Goal: Transaction & Acquisition: Purchase product/service

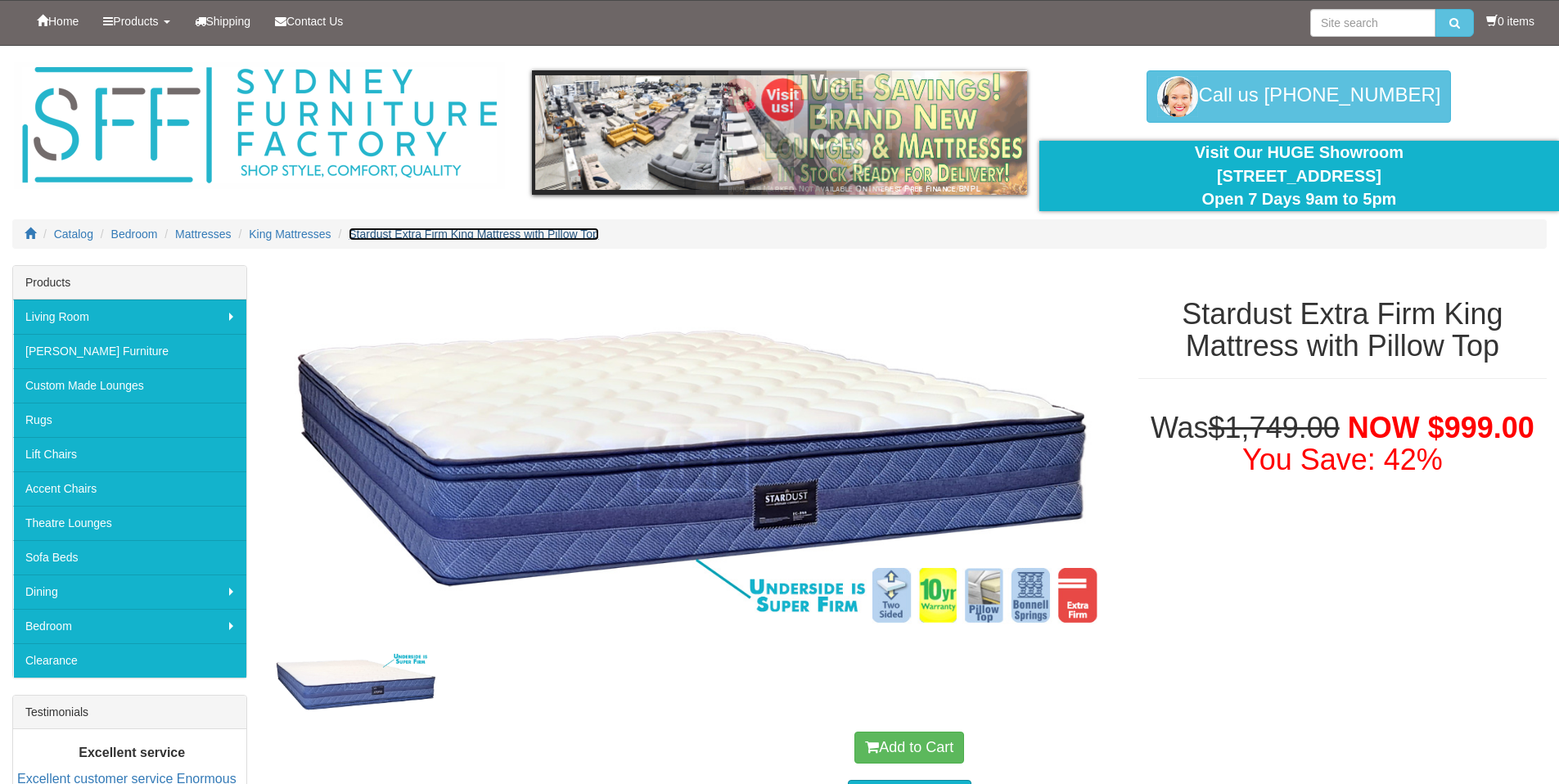
click at [421, 232] on span "Stardust Extra Firm King Mattress with Pillow Top" at bounding box center [474, 233] width 251 height 13
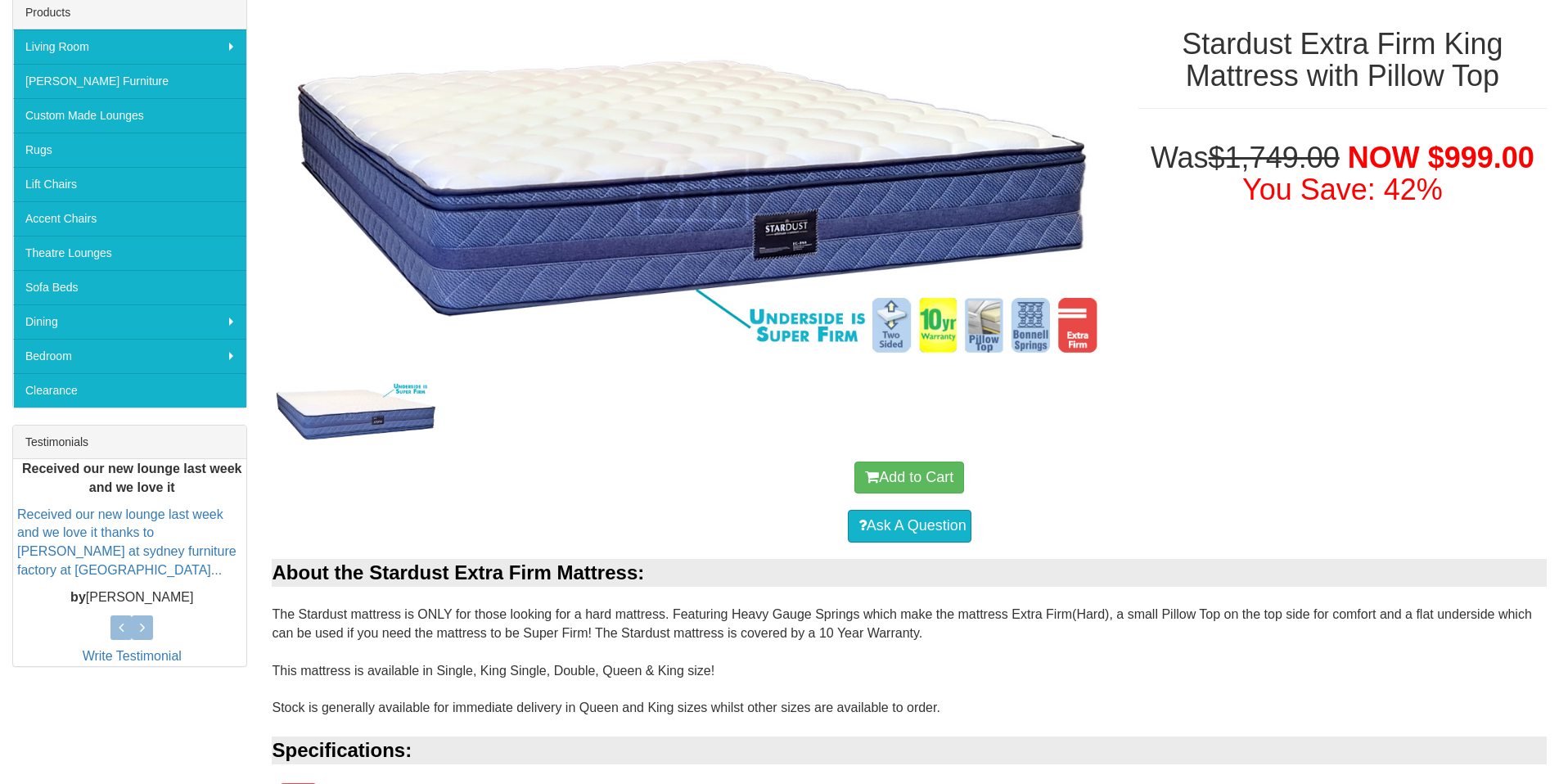
scroll to position [294, 0]
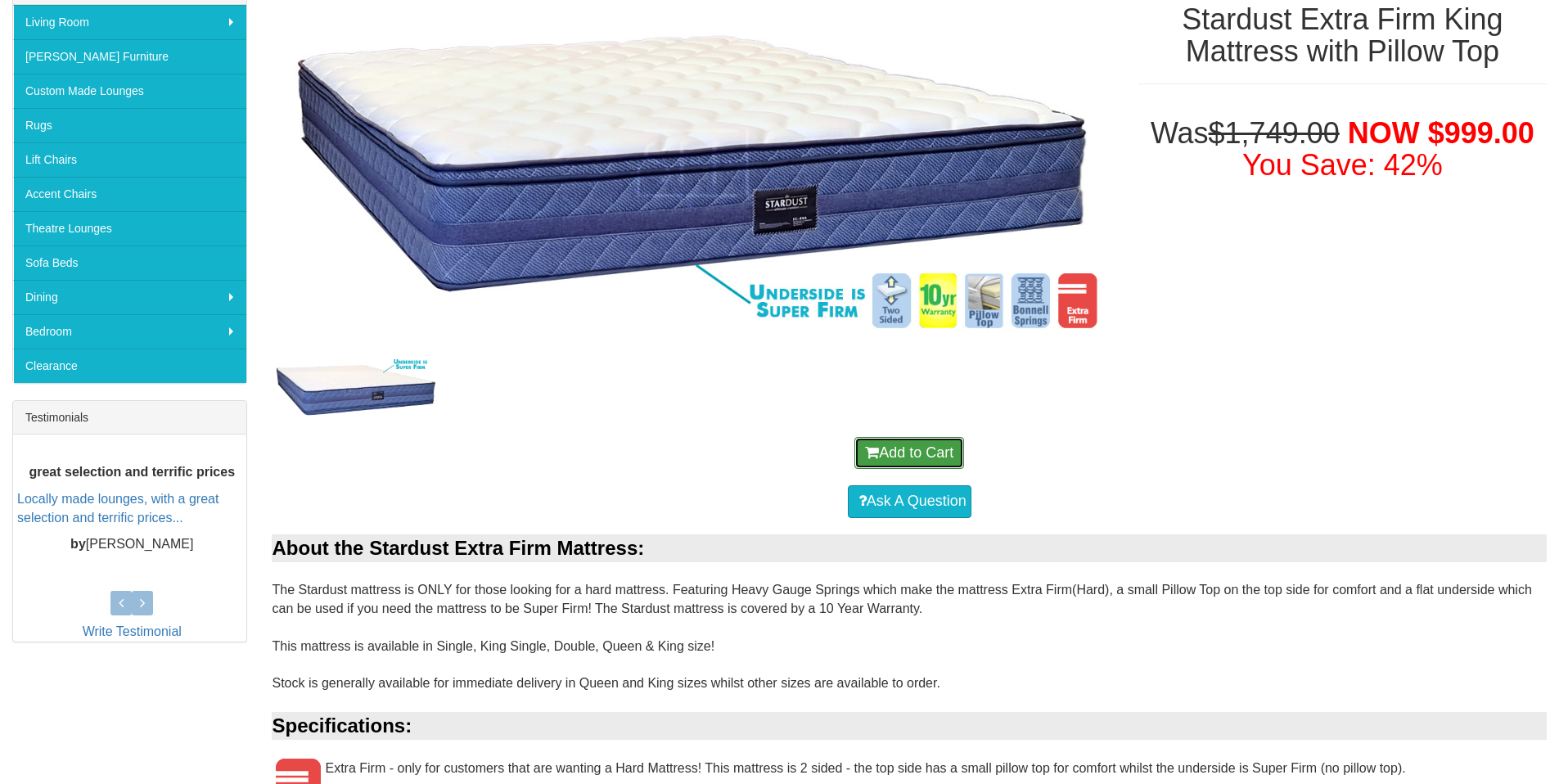
click at [893, 443] on button "Add to Cart" at bounding box center [909, 453] width 110 height 33
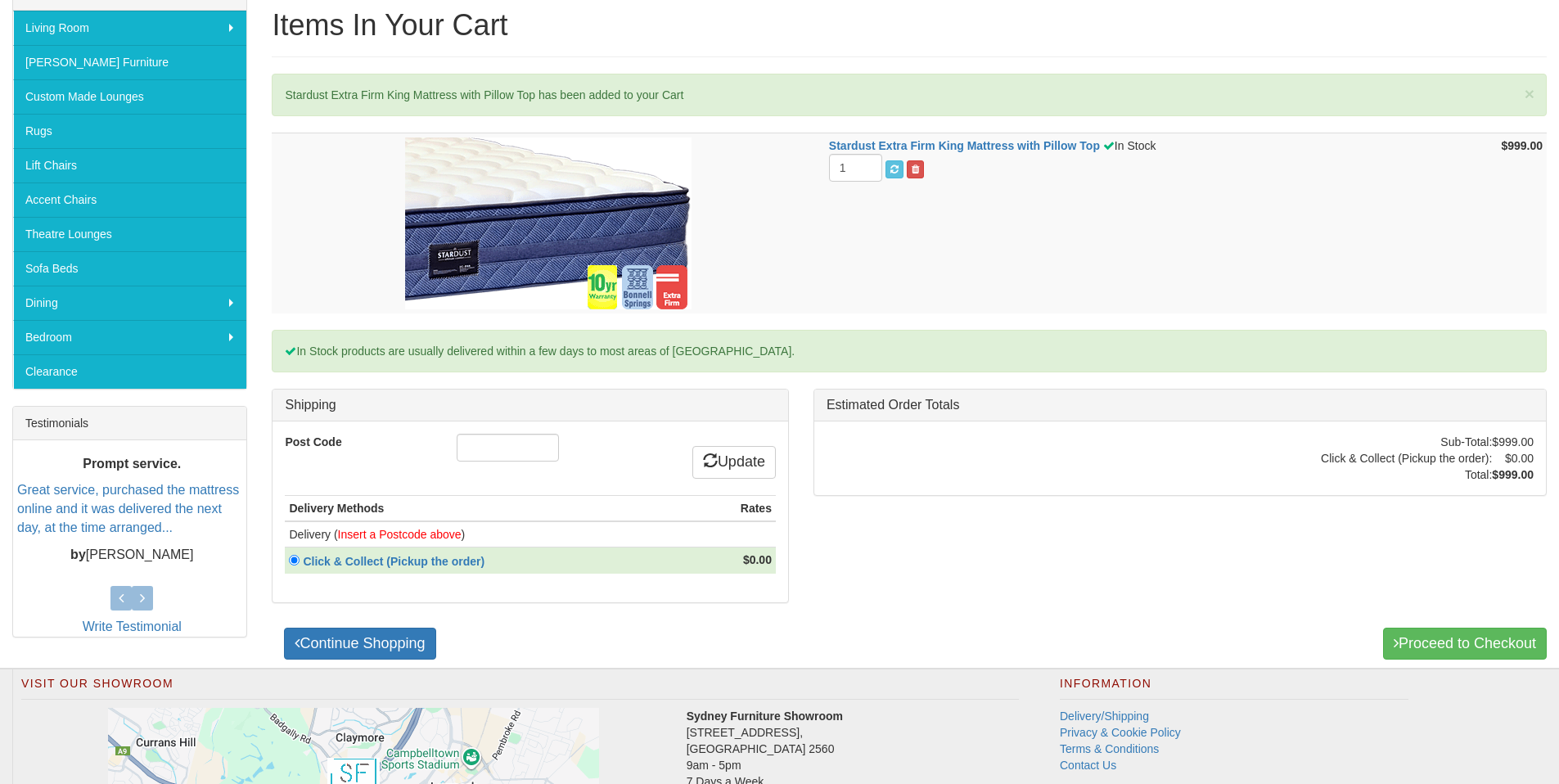
scroll to position [332, 0]
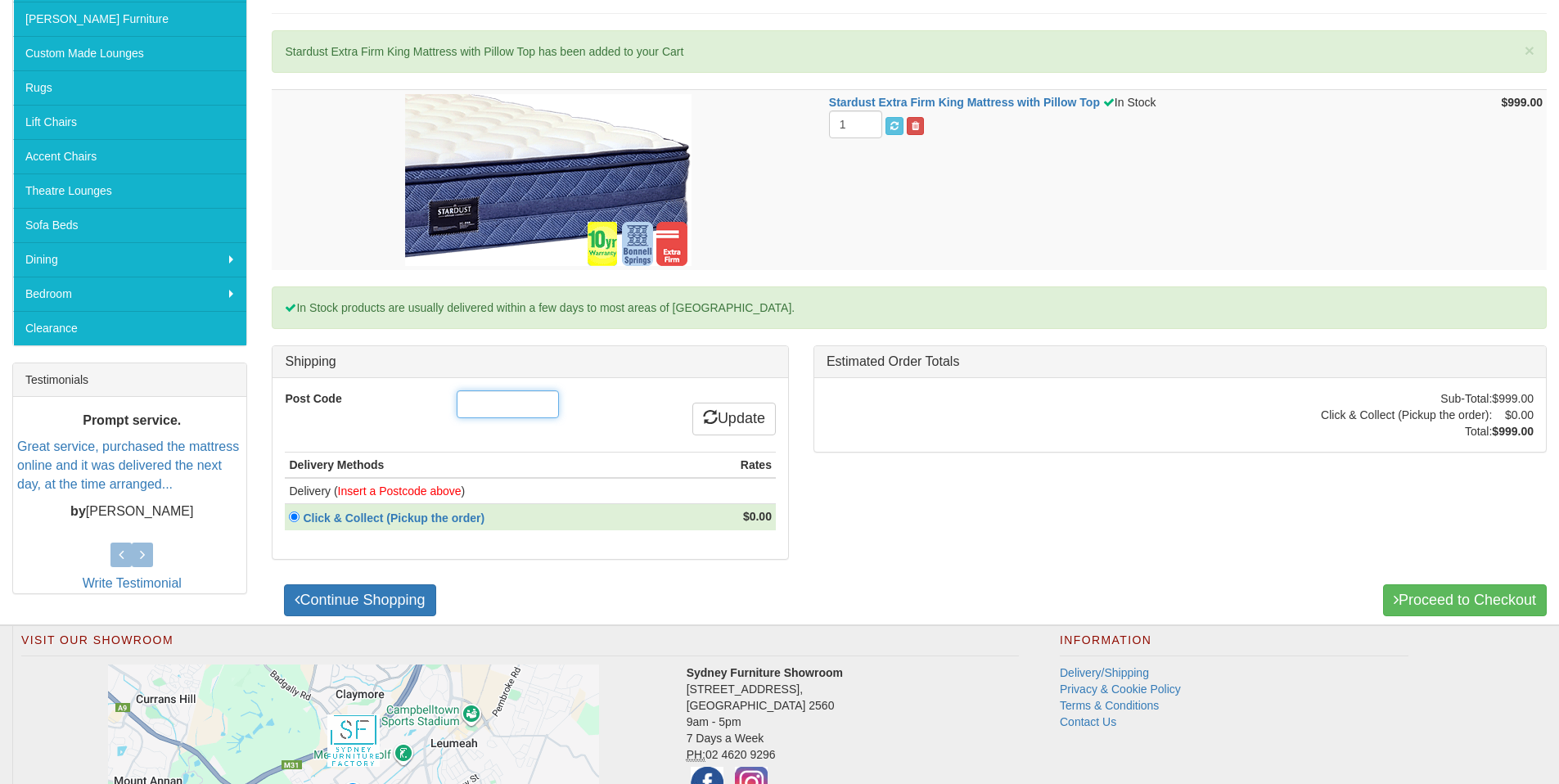
click at [508, 410] on input "Post Code" at bounding box center [508, 404] width 103 height 28
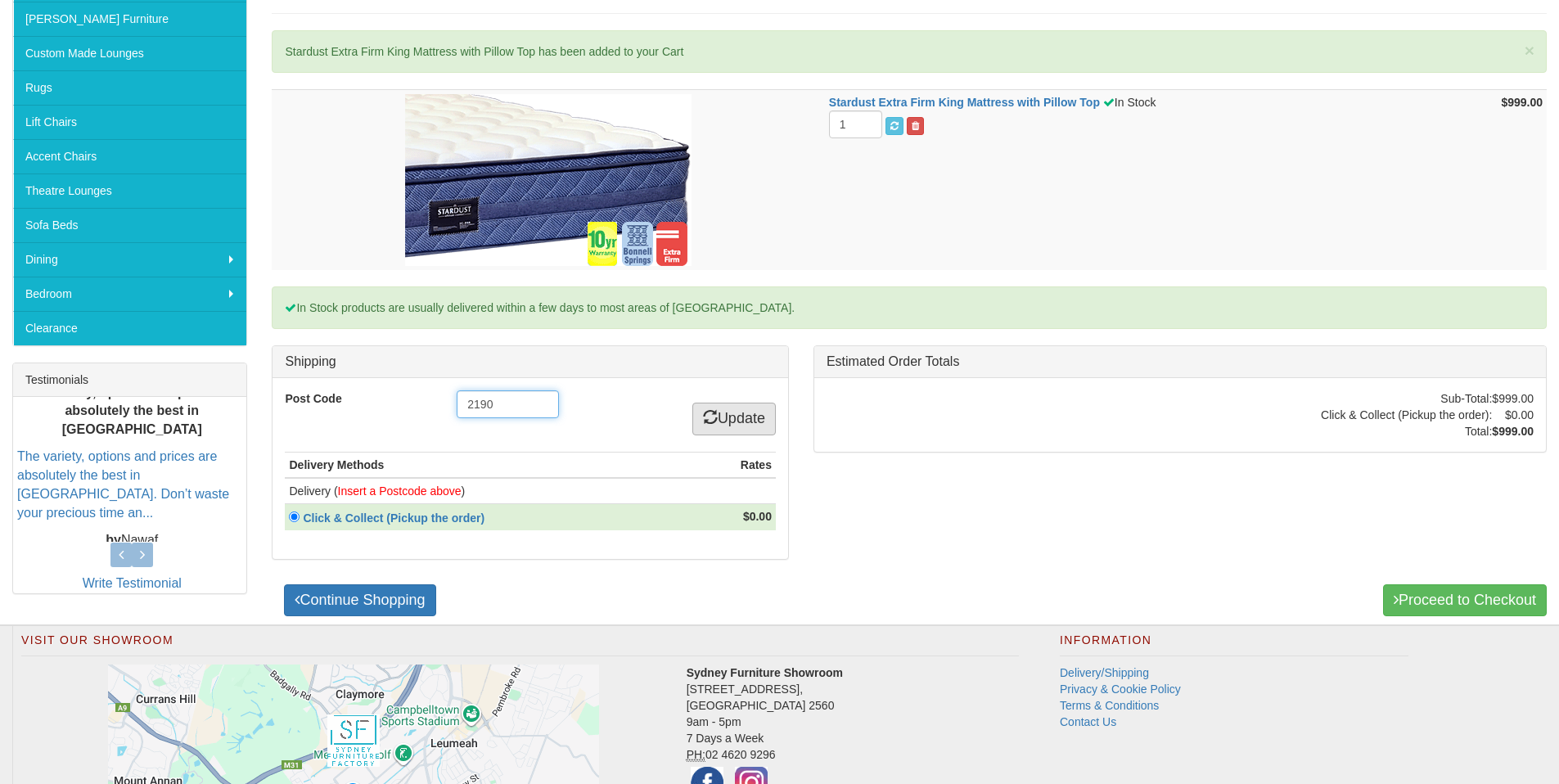
type input "2190"
click at [731, 410] on link "Update" at bounding box center [734, 419] width 84 height 33
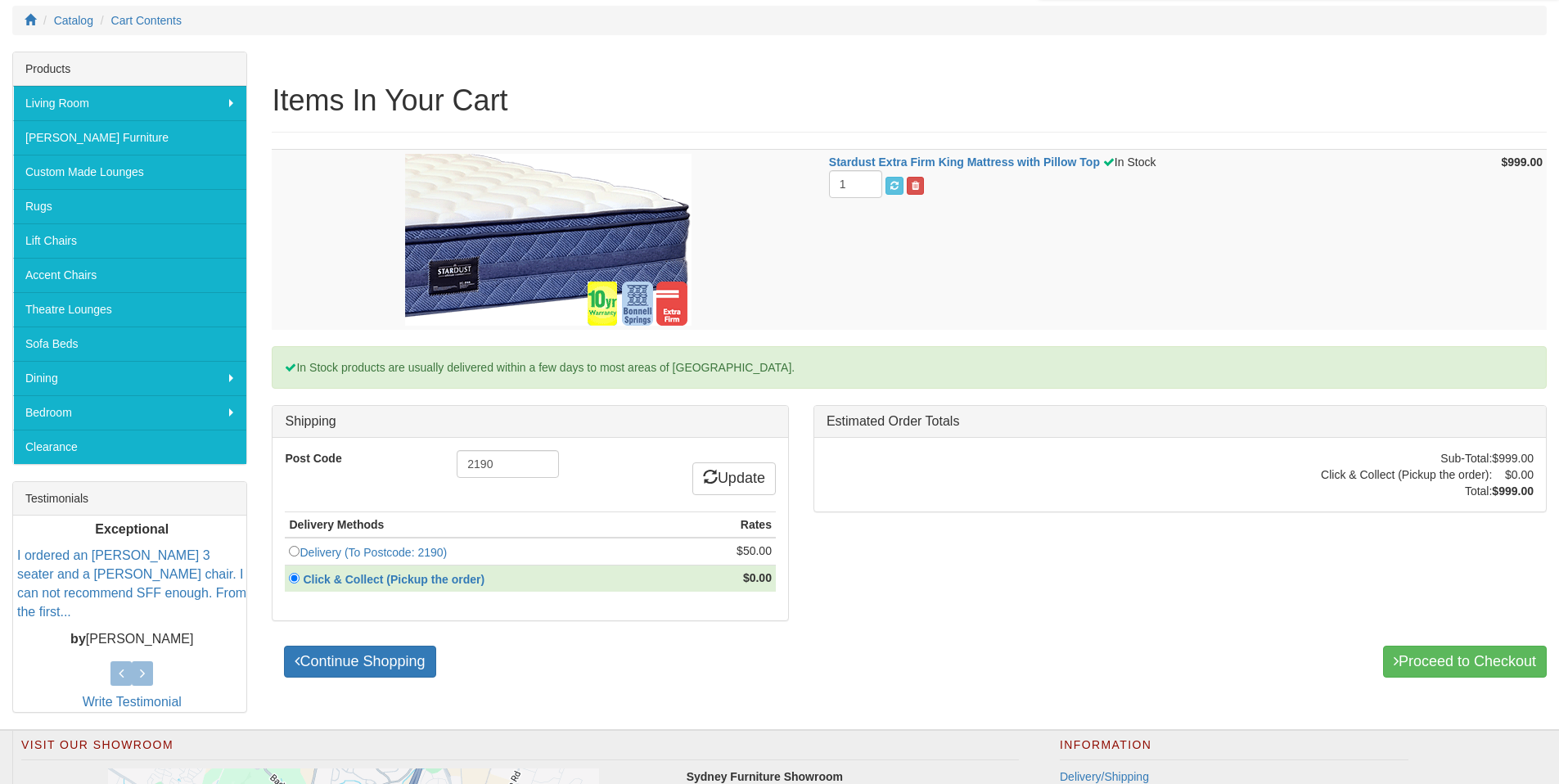
scroll to position [194, 0]
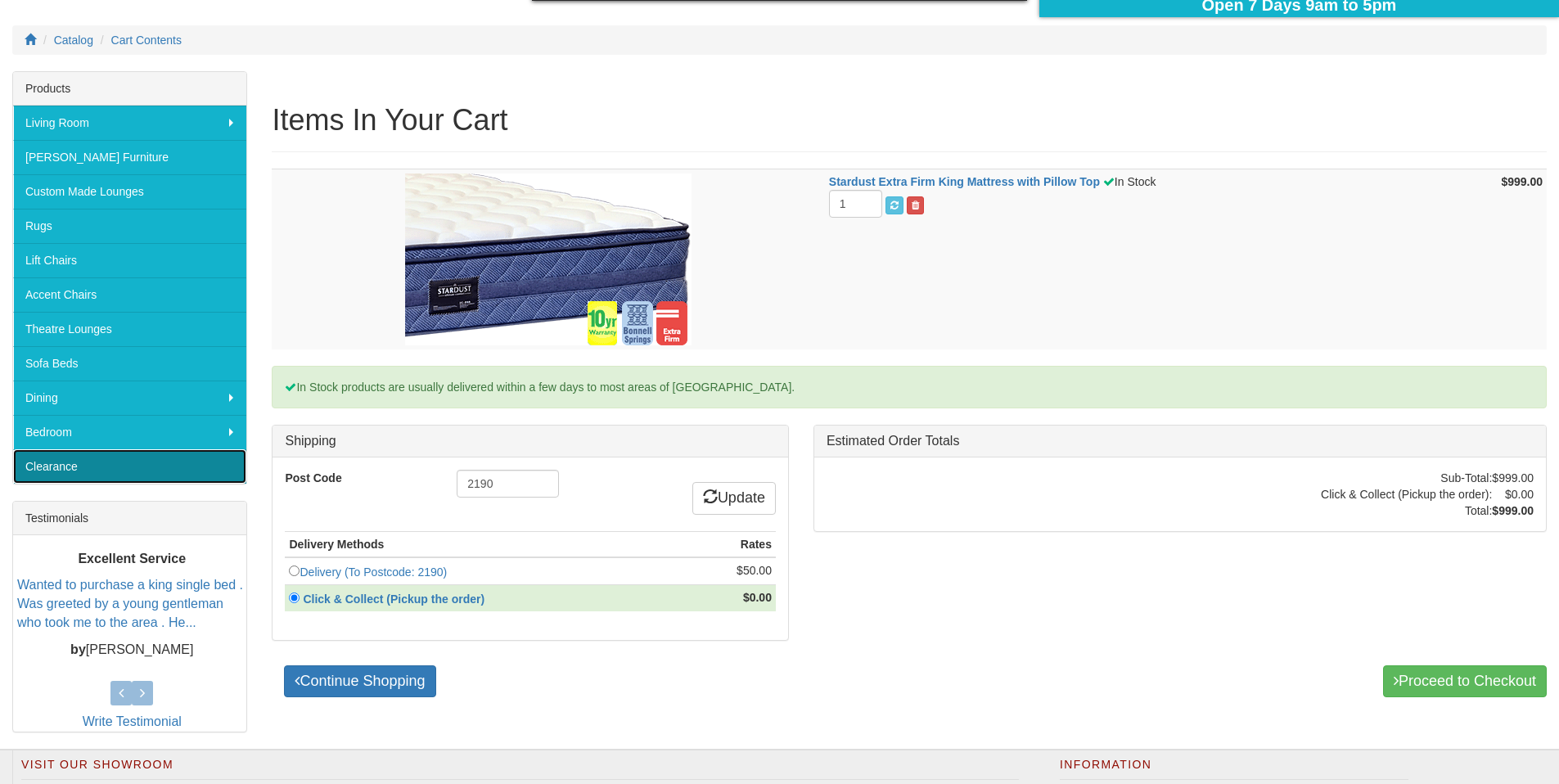
click at [55, 468] on link "Clearance" at bounding box center [129, 467] width 233 height 35
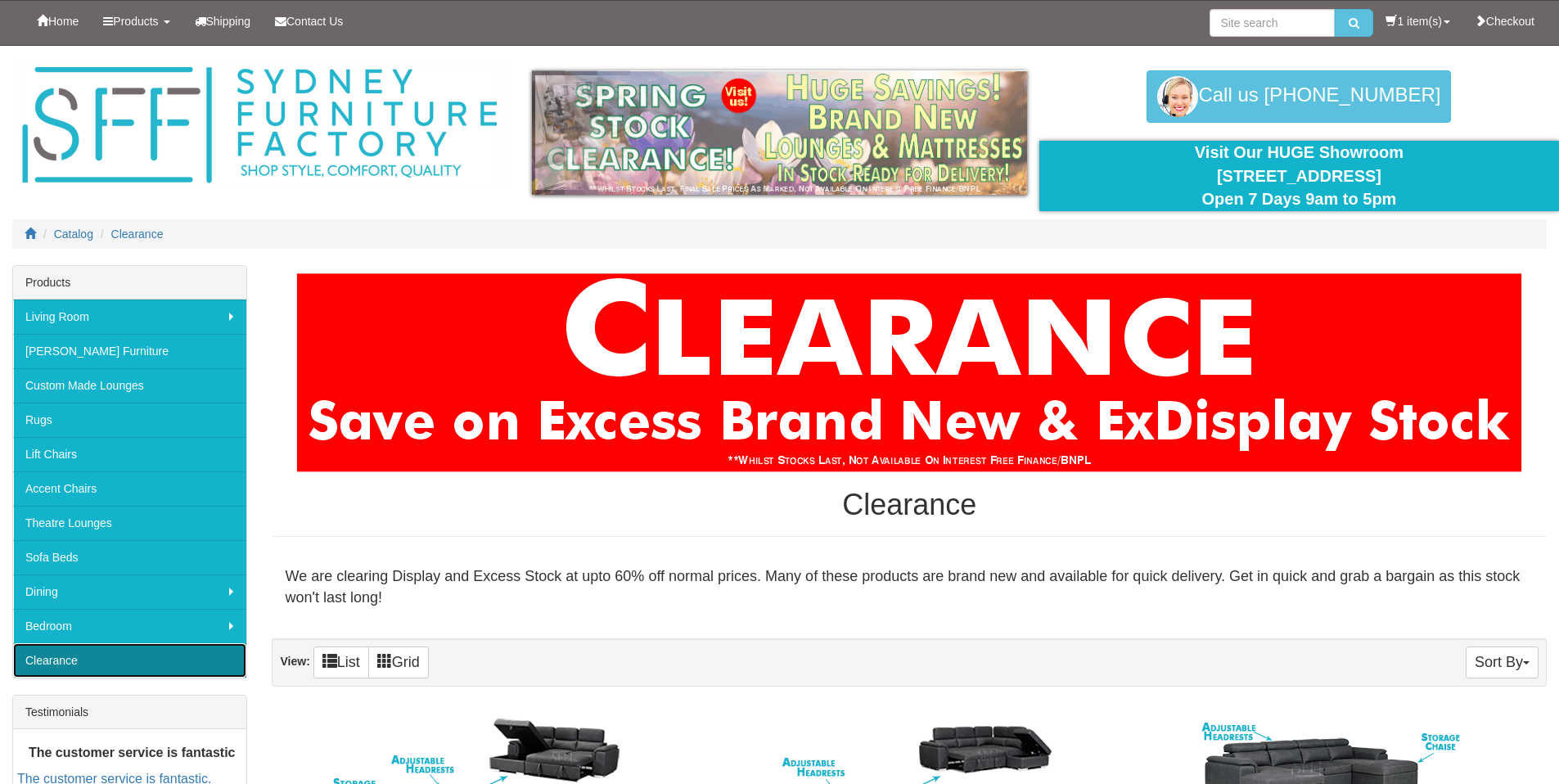
click at [110, 663] on link "Clearance" at bounding box center [129, 660] width 233 height 35
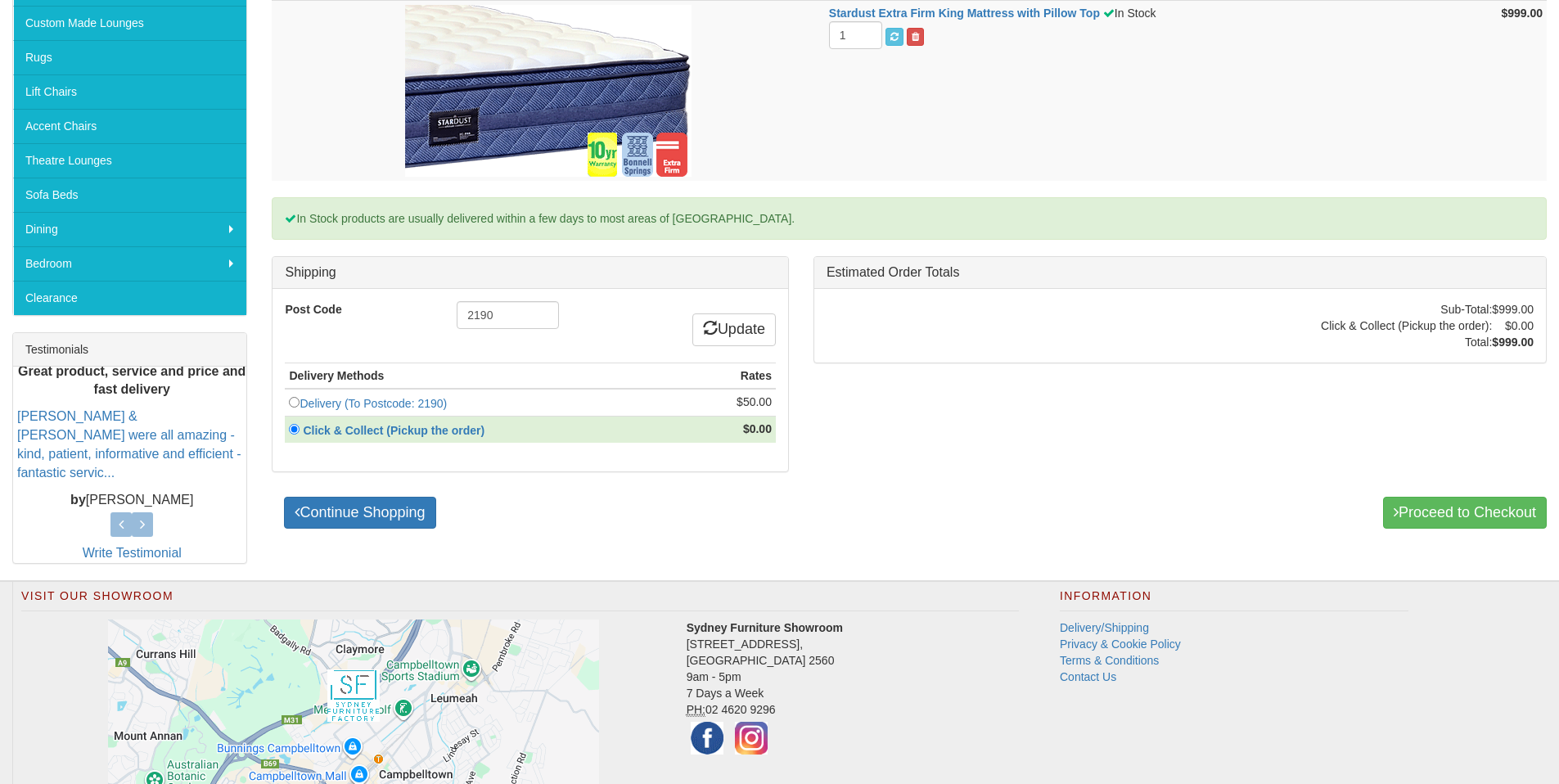
scroll to position [437, 0]
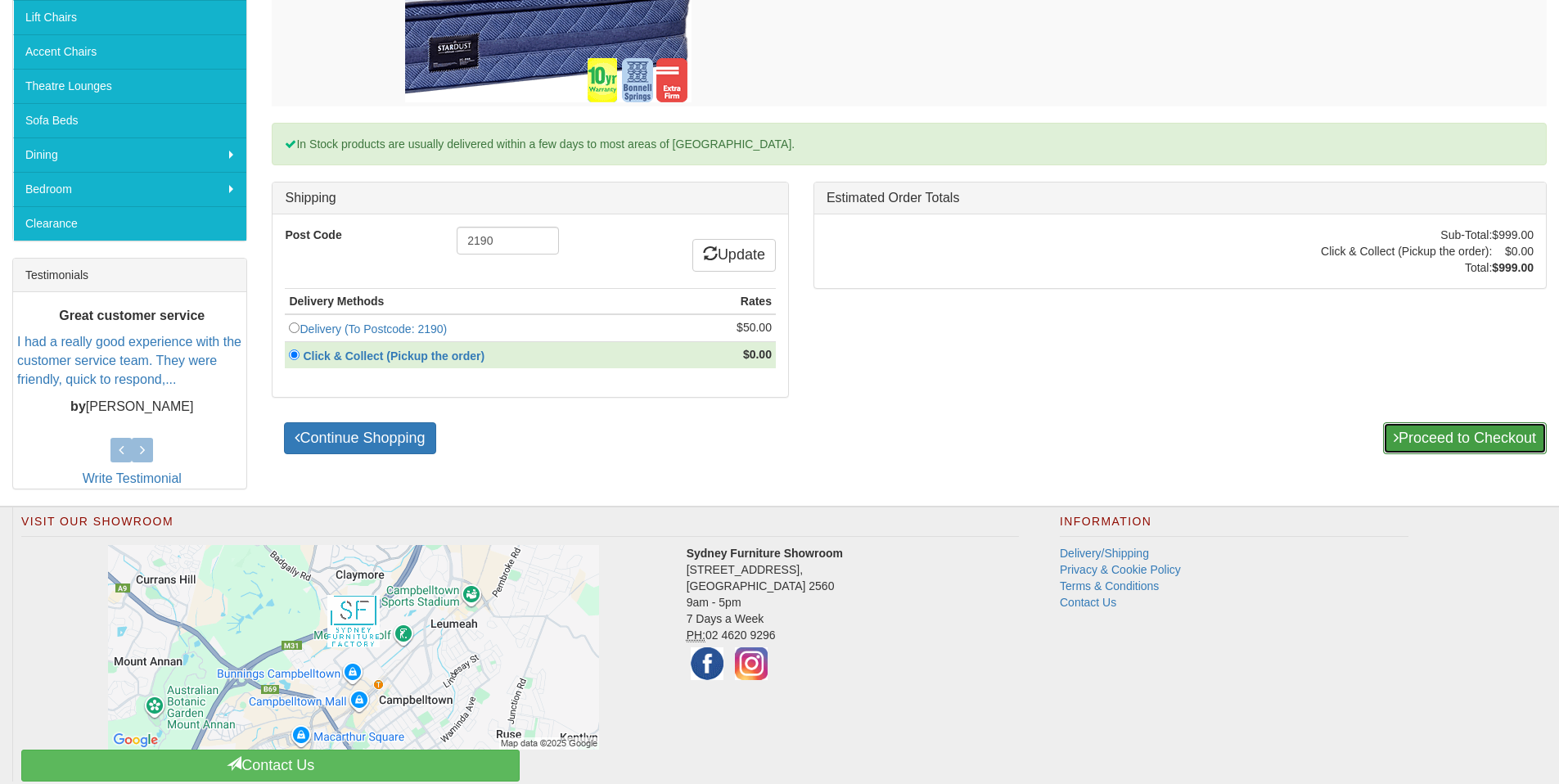
click at [1456, 432] on link "Proceed to Checkout" at bounding box center [1465, 439] width 164 height 33
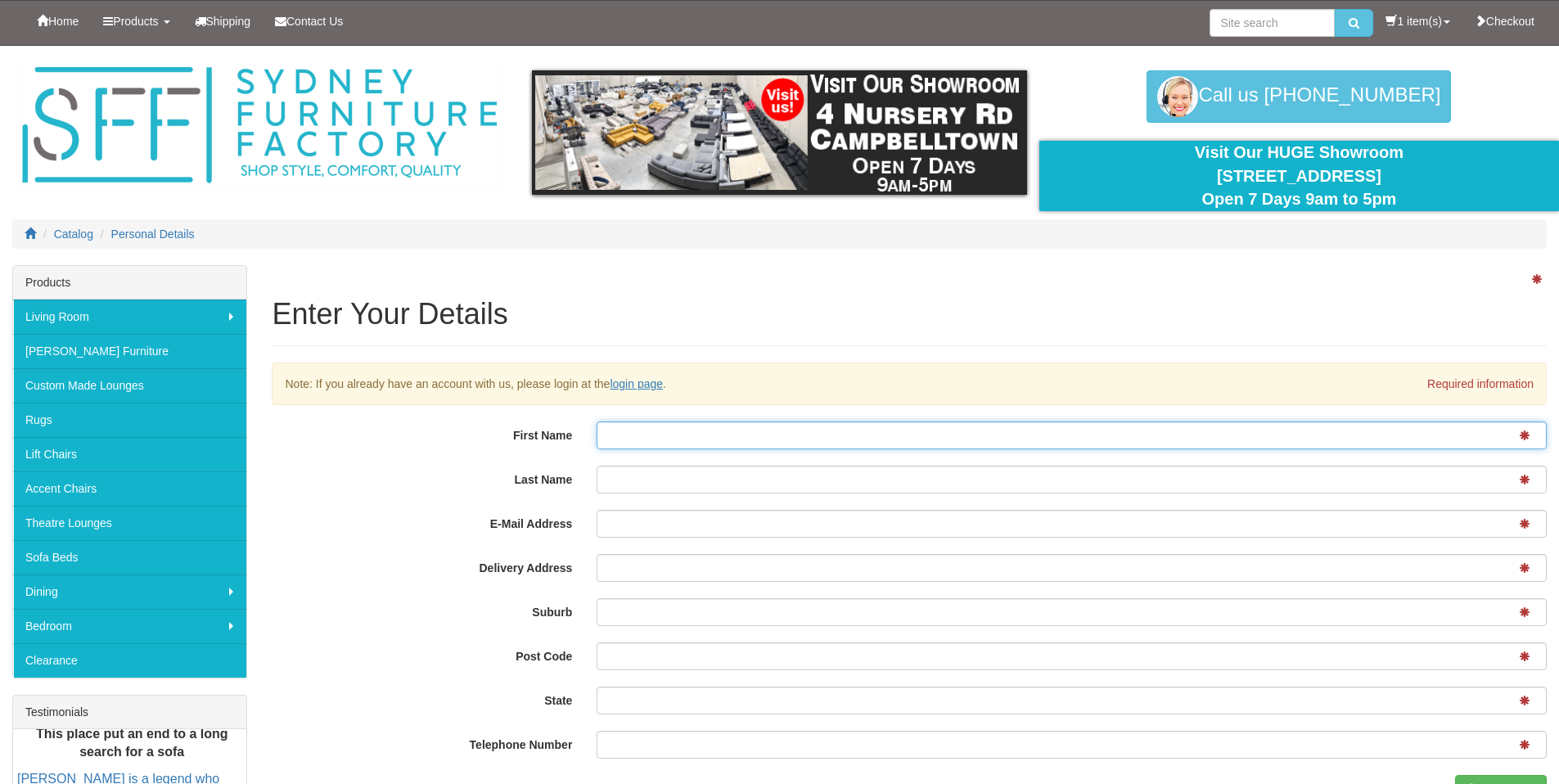
click at [948, 442] on input "First Name" at bounding box center [1072, 435] width 950 height 28
type input "TONY"
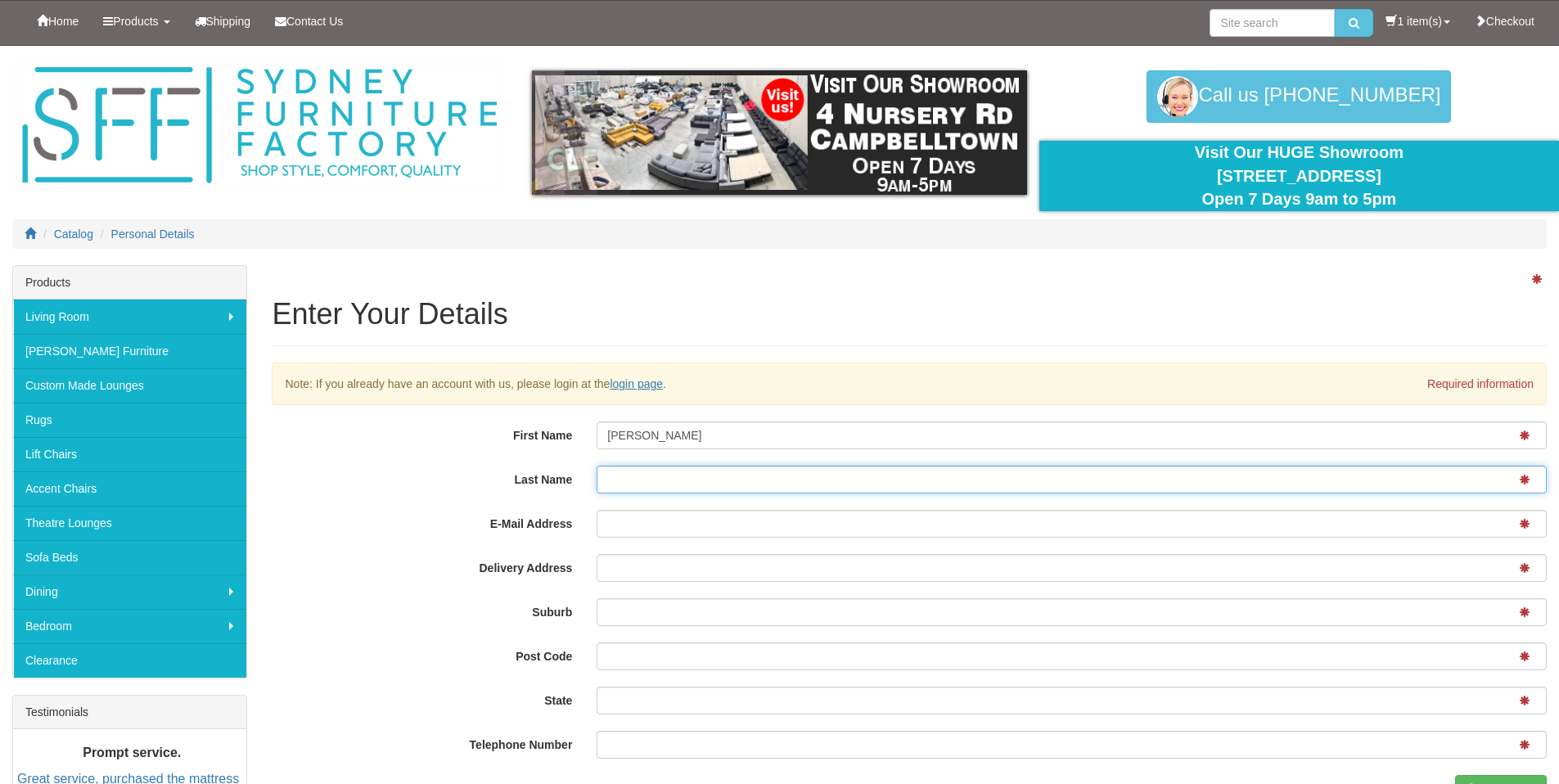
click at [887, 480] on input "Last Name" at bounding box center [1072, 480] width 950 height 28
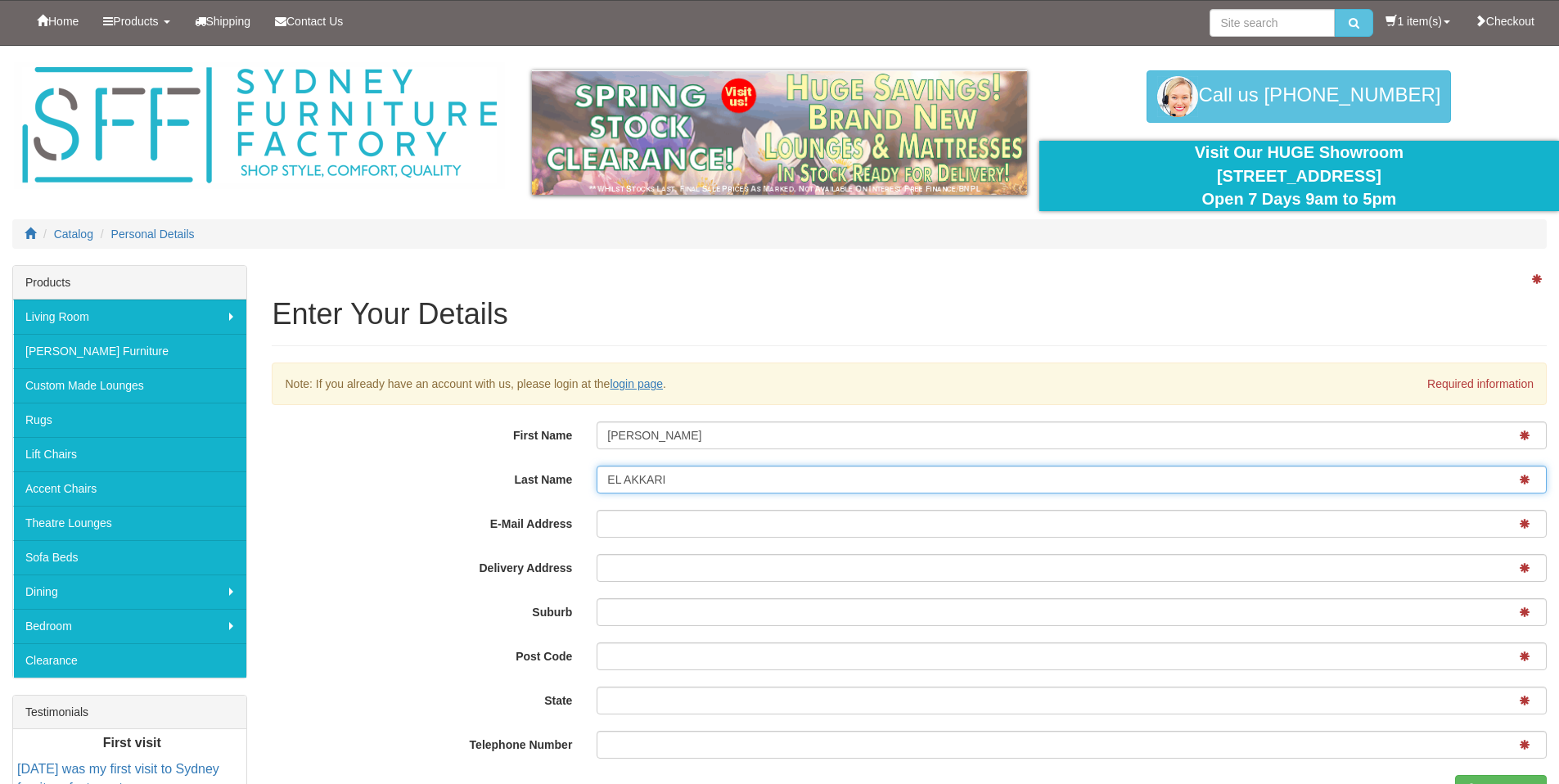
type input "EL AKKARI"
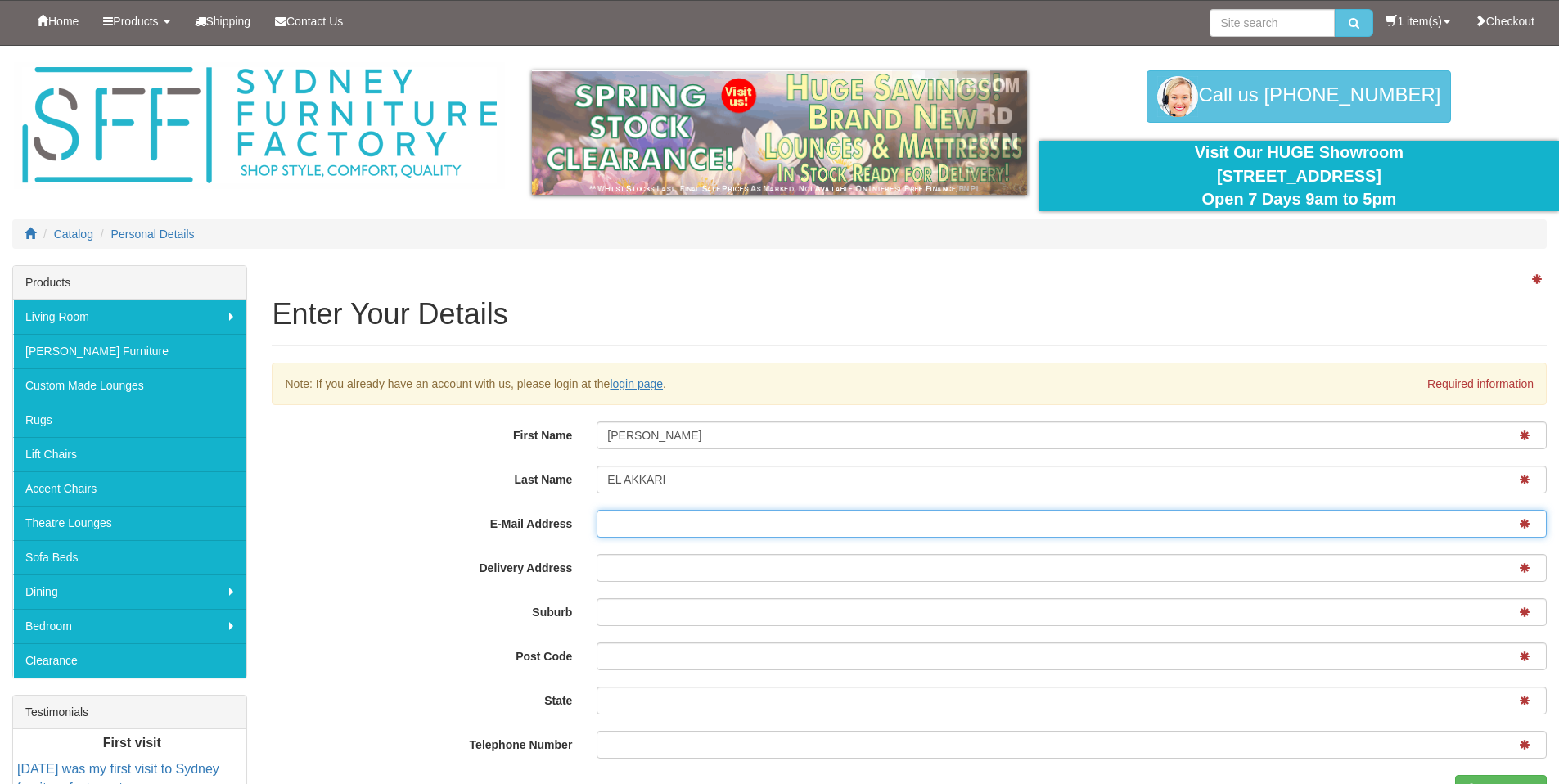
click at [748, 525] on input "E-Mail Address" at bounding box center [1072, 523] width 950 height 28
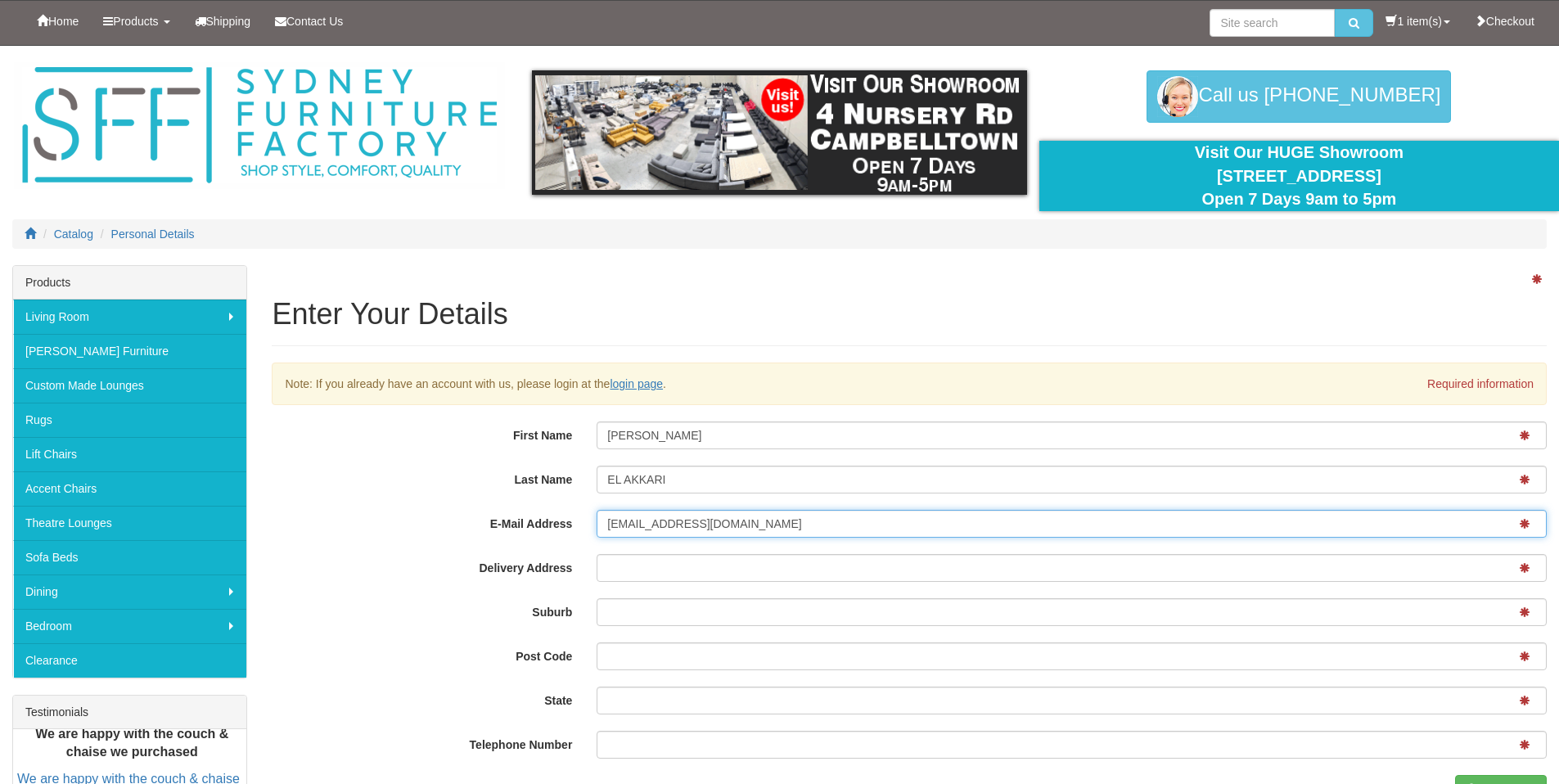
type input "CIGARETTO@HOTMAIL.COM.AU"
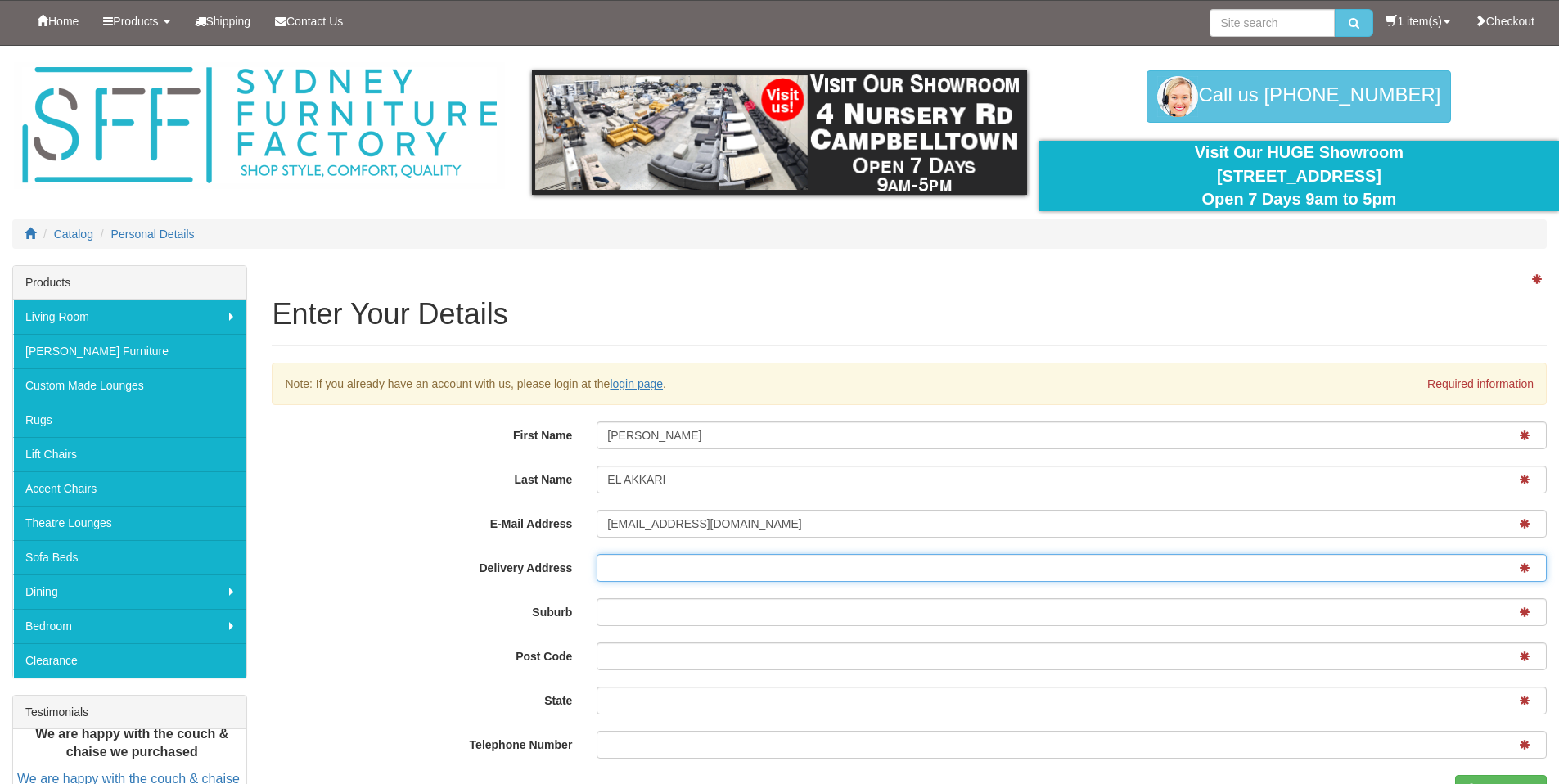
click at [777, 562] on input "Delivery Address" at bounding box center [1072, 568] width 950 height 28
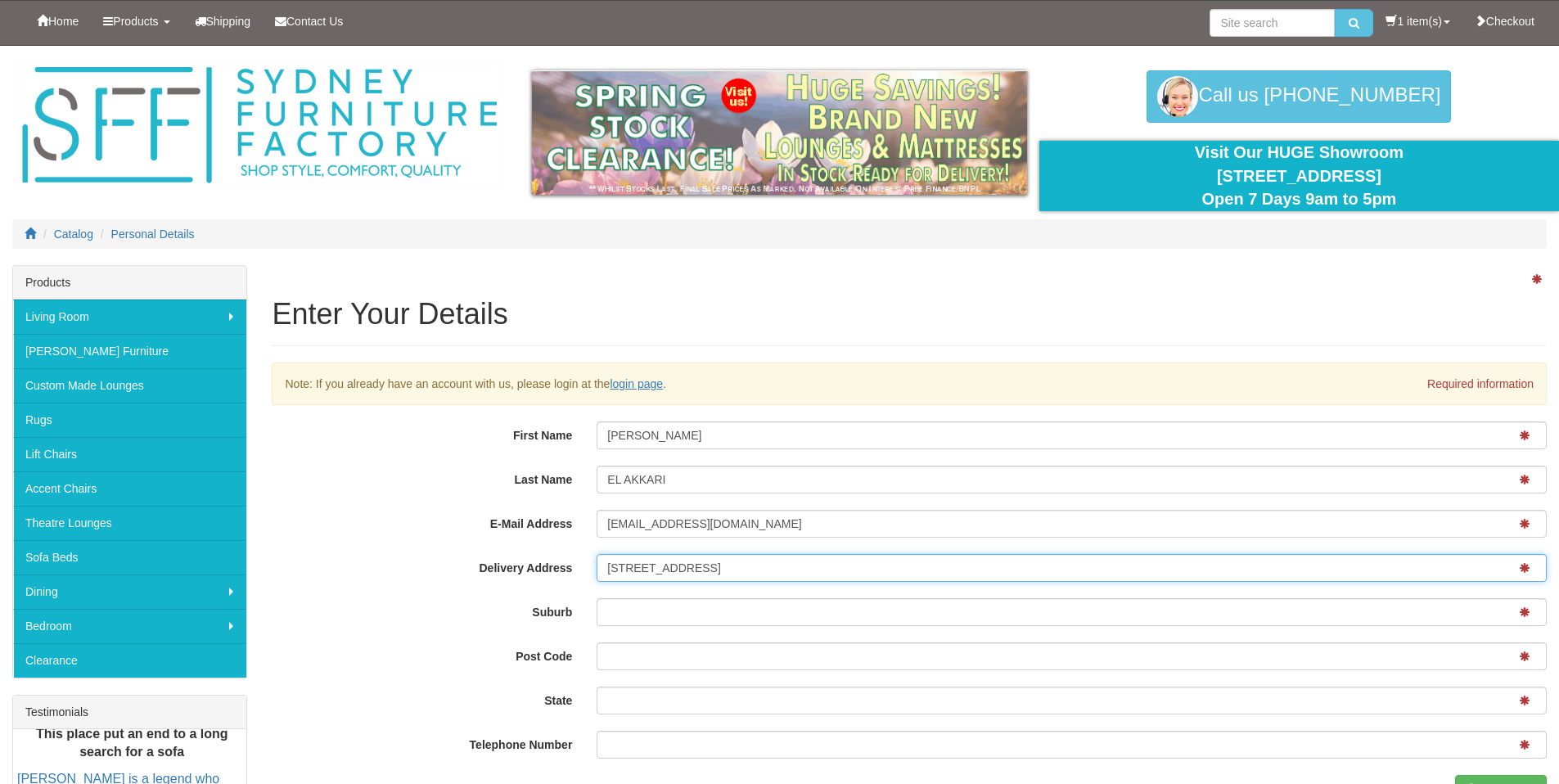
type input "[STREET_ADDRESS]"
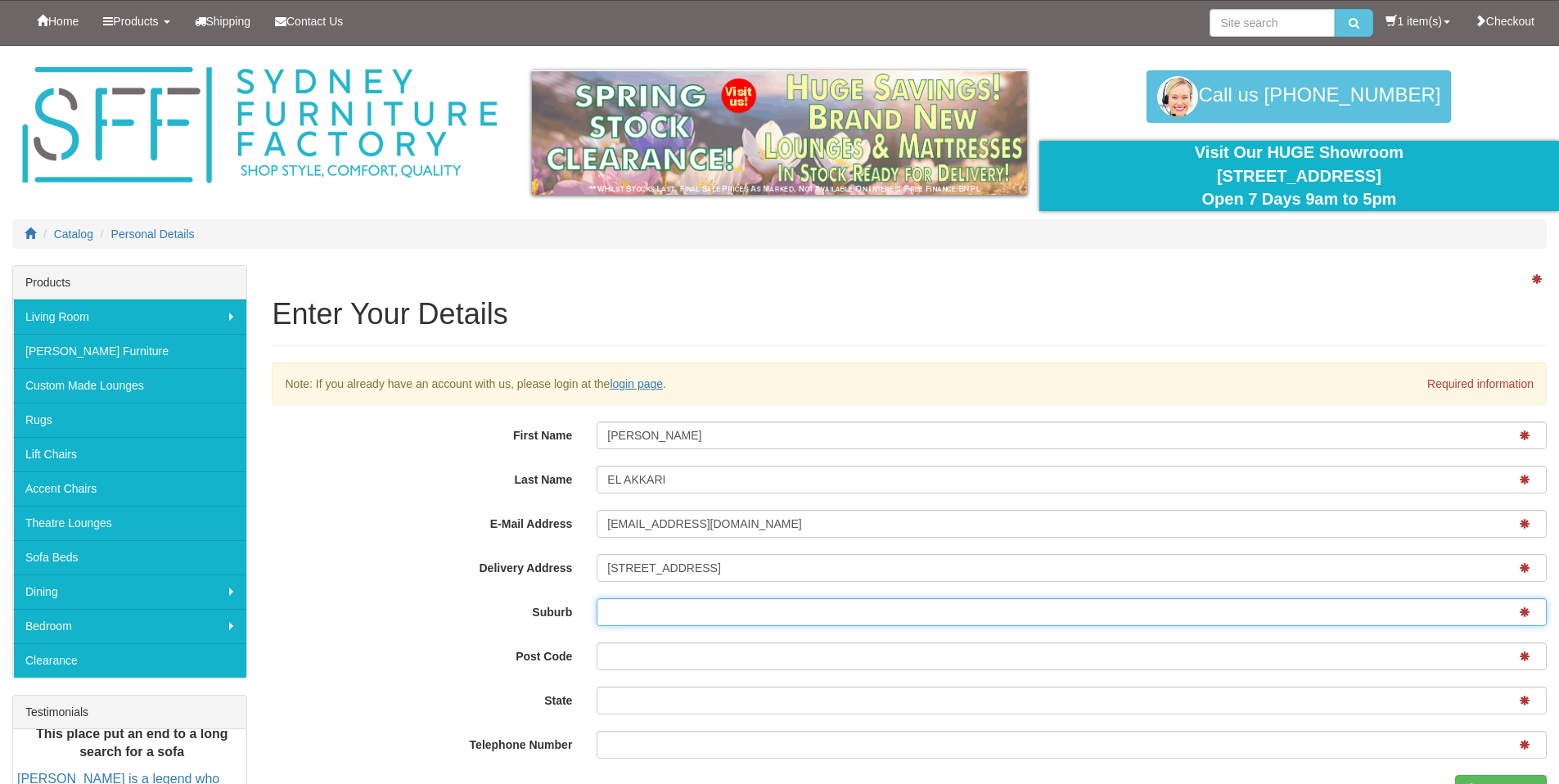
click at [698, 613] on input "Suburb" at bounding box center [1072, 612] width 950 height 28
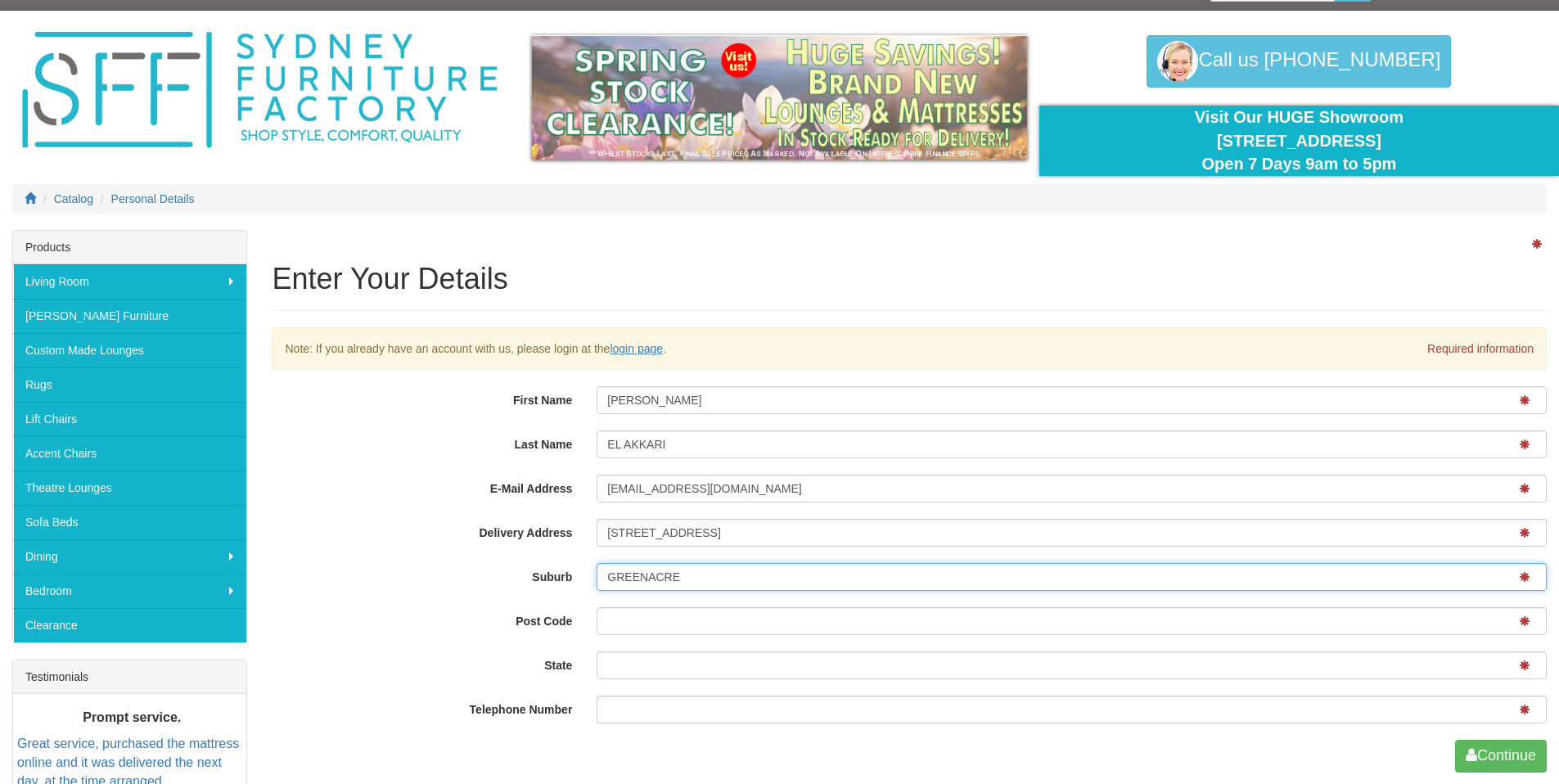
scroll to position [37, 0]
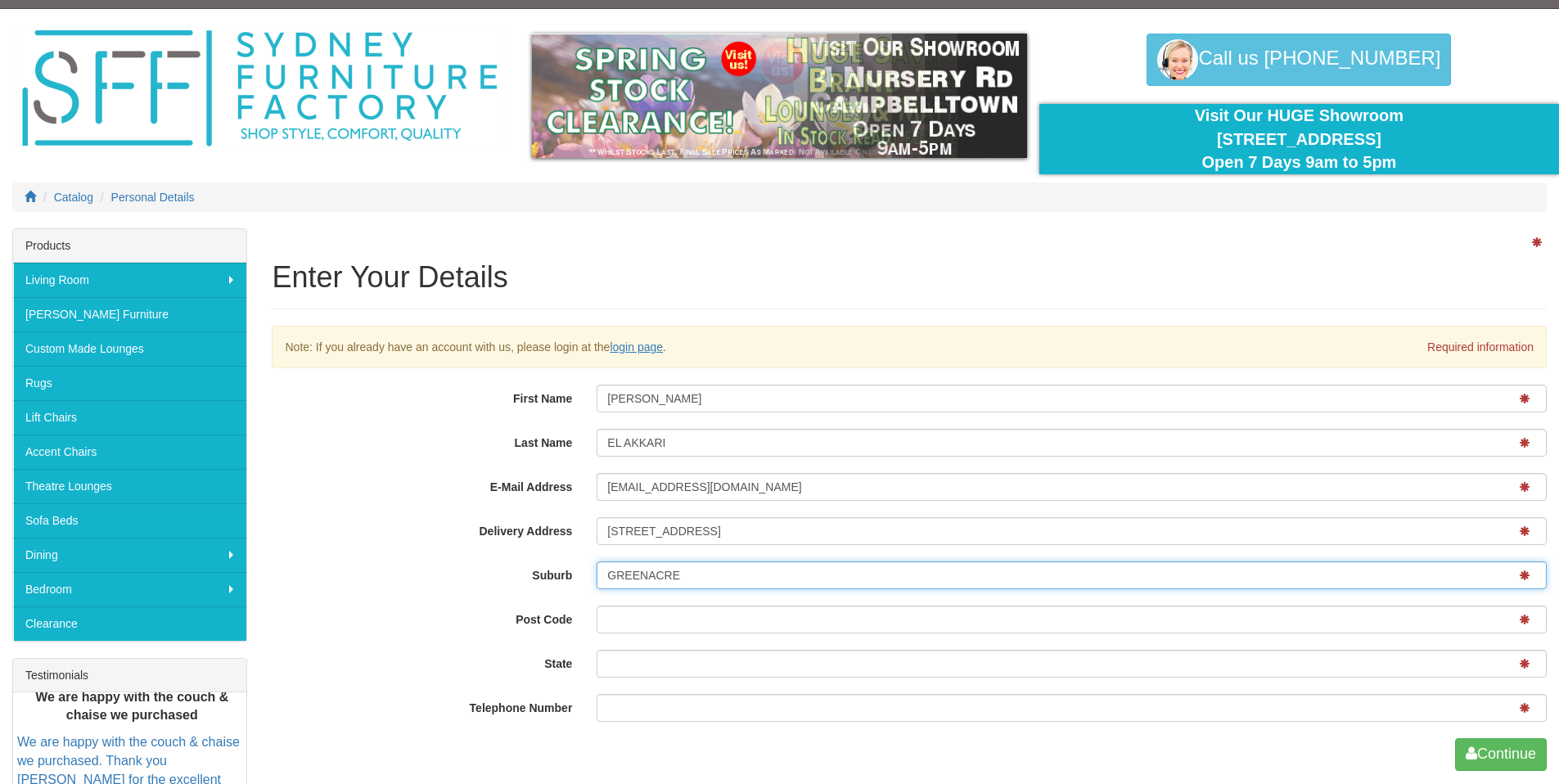
type input "GREENACRE"
click at [712, 616] on input "Post Code" at bounding box center [1072, 620] width 950 height 28
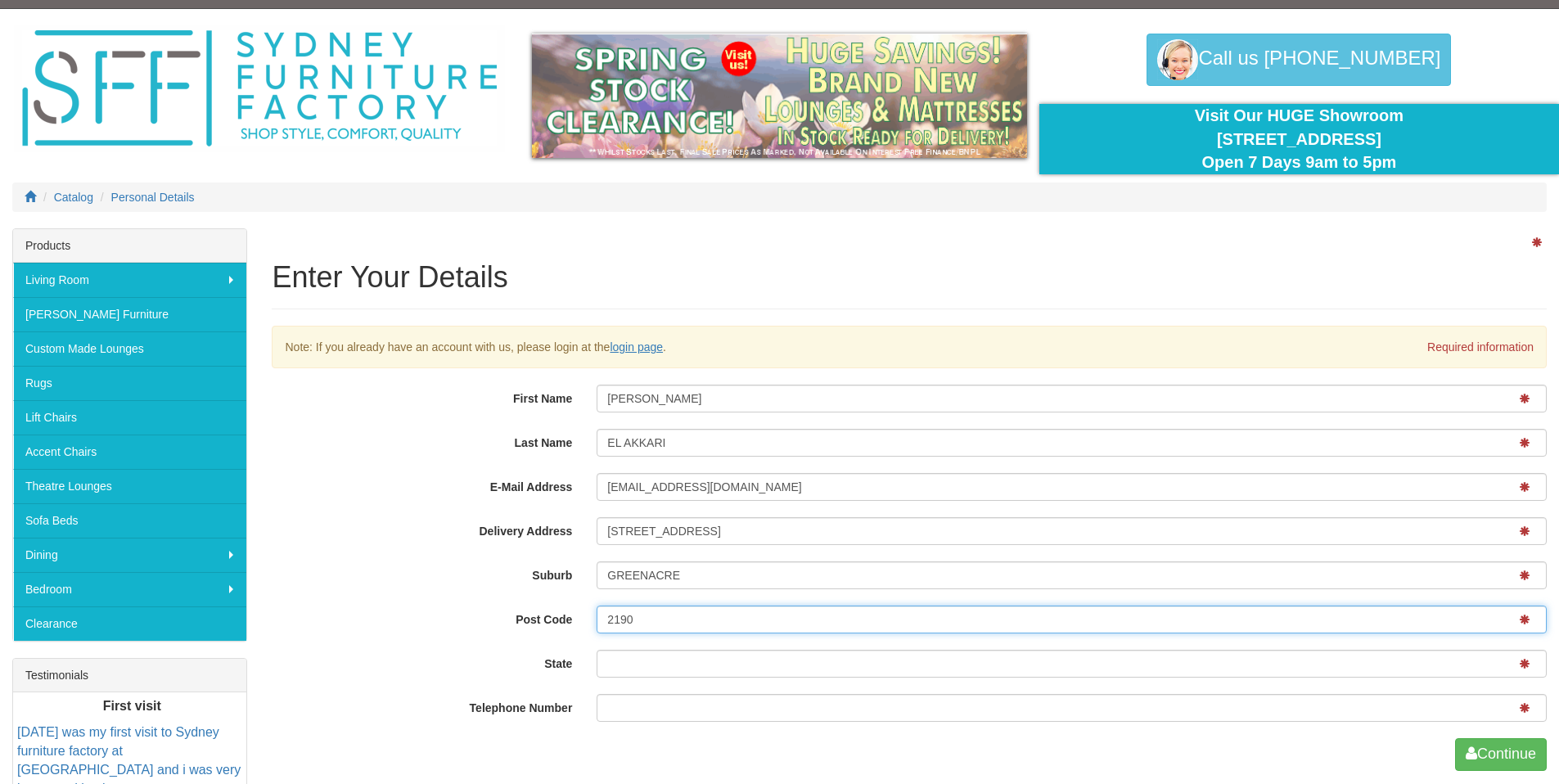
type input "2190"
click at [698, 663] on input "State" at bounding box center [1072, 663] width 950 height 28
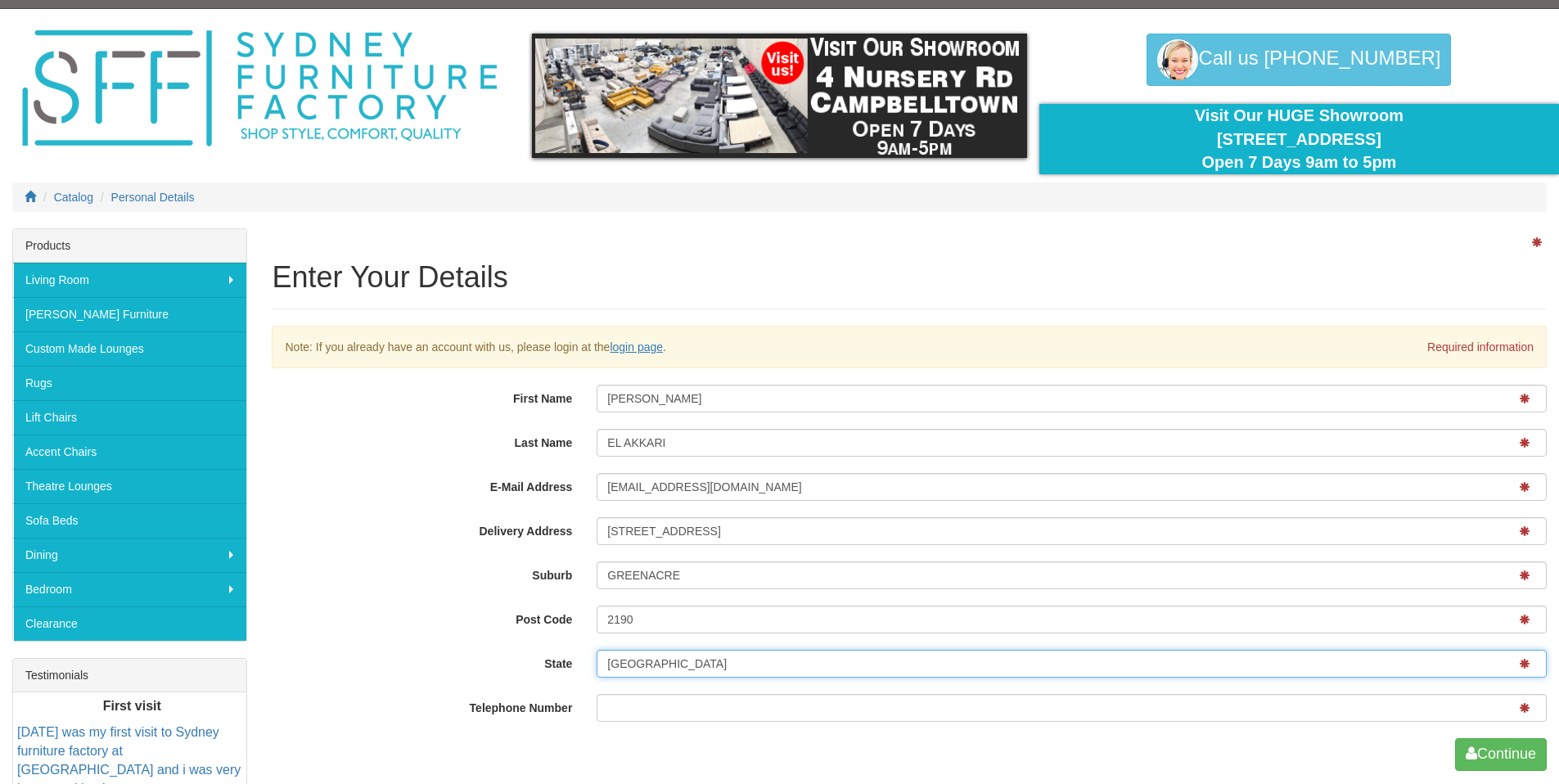
type input "NSW"
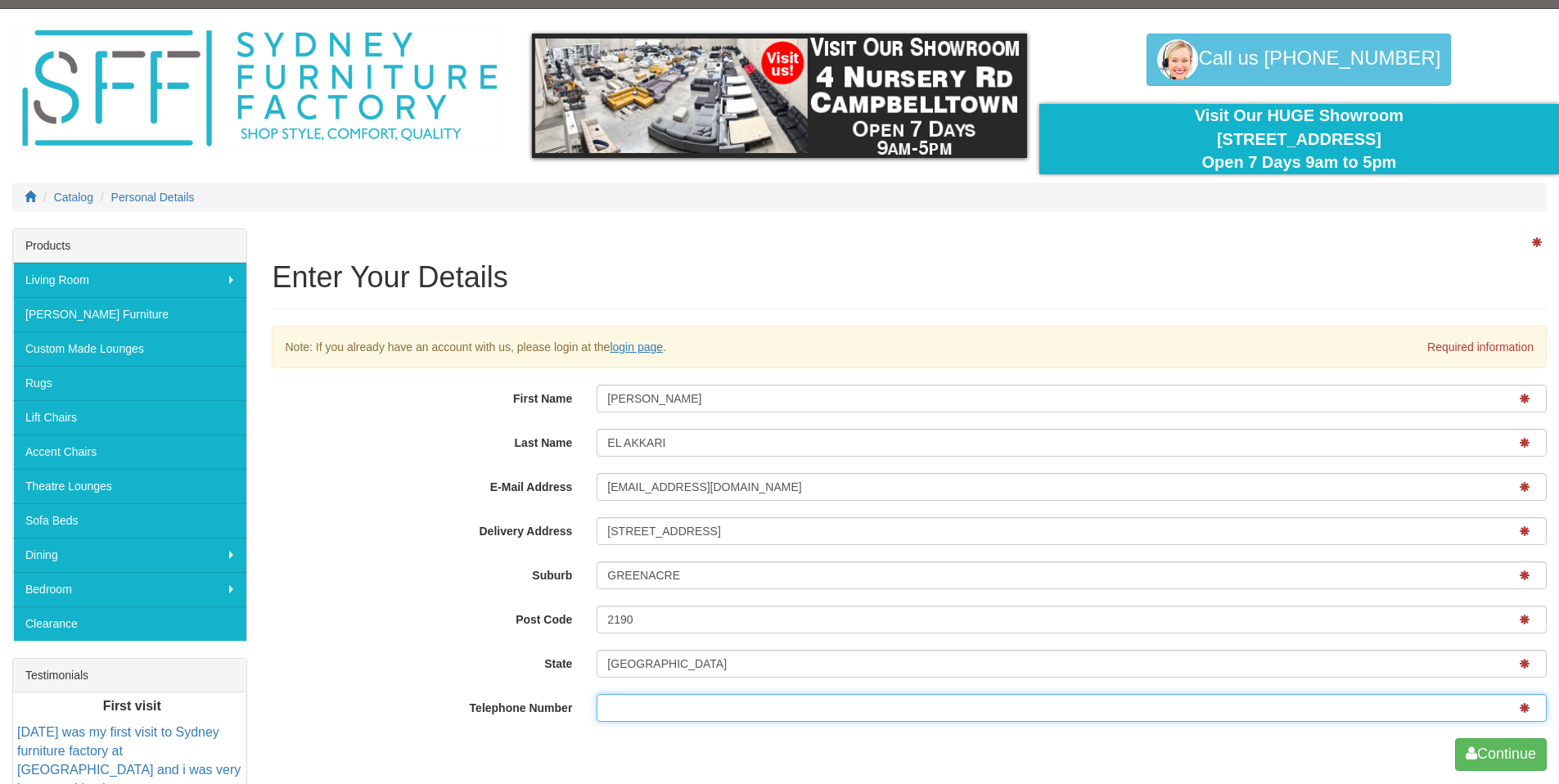
click at [701, 704] on input "Telephone Number" at bounding box center [1072, 708] width 950 height 28
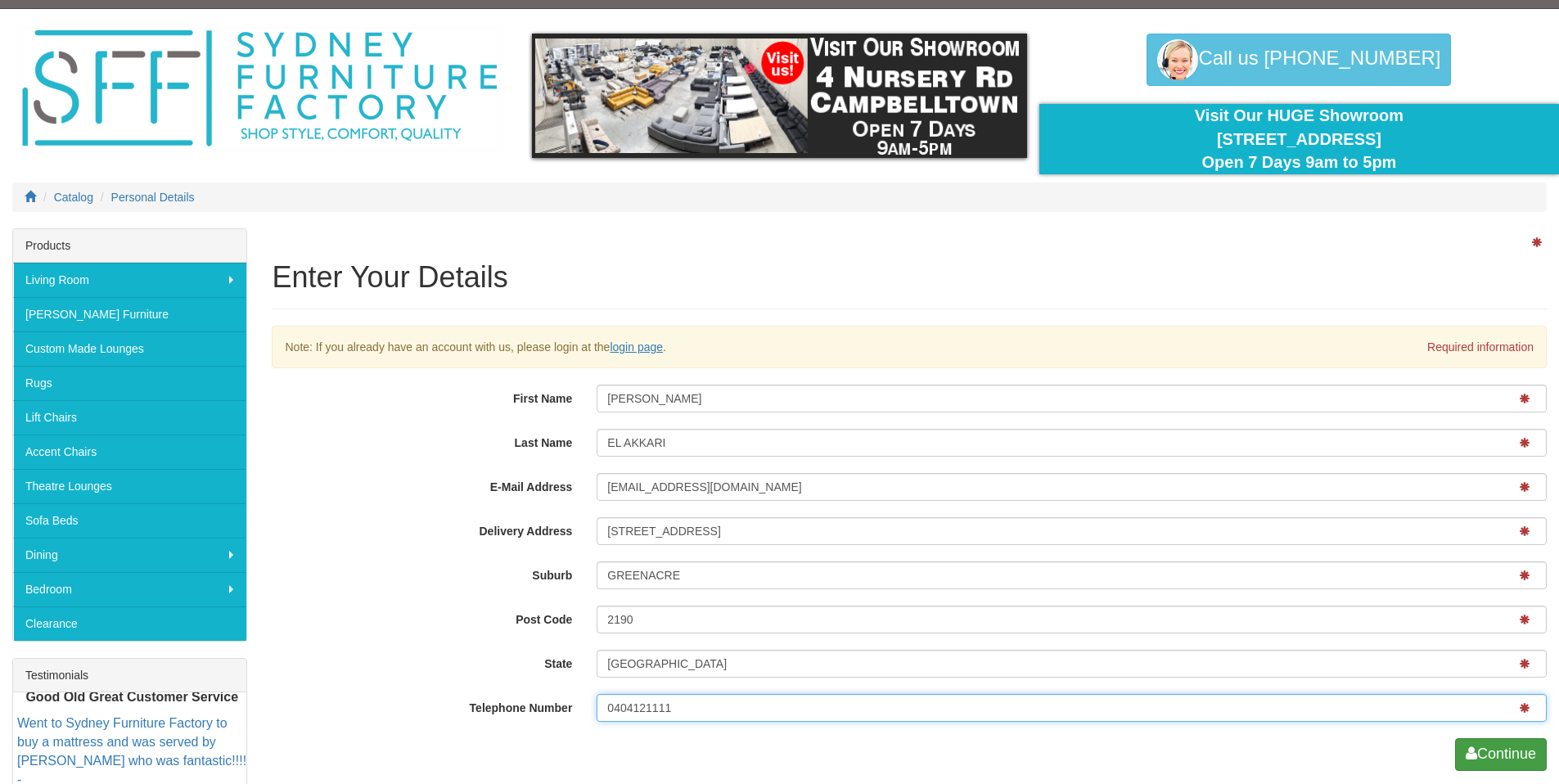
type input "0404121111"
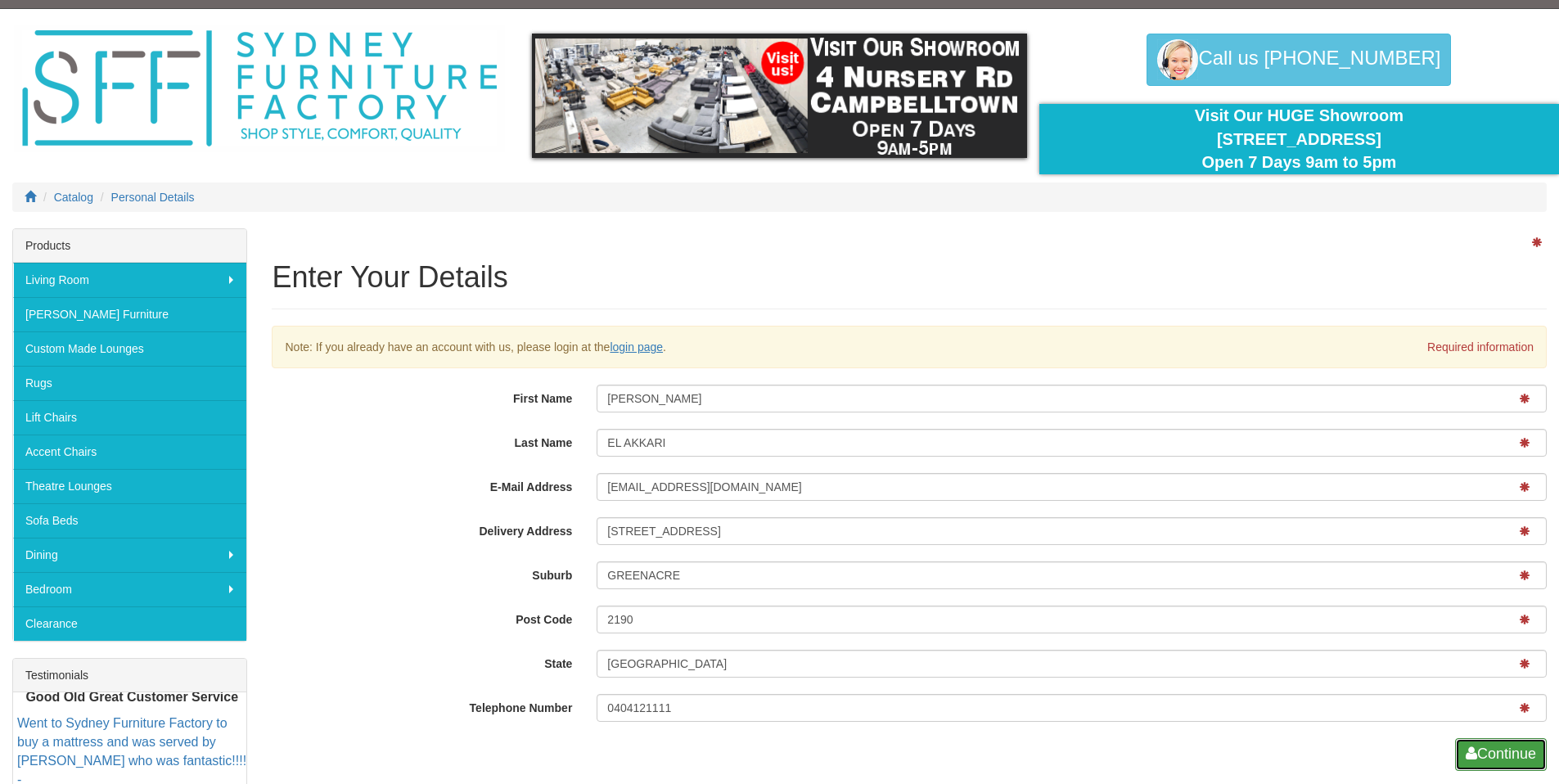
click at [1508, 750] on button "Continue" at bounding box center [1501, 755] width 92 height 33
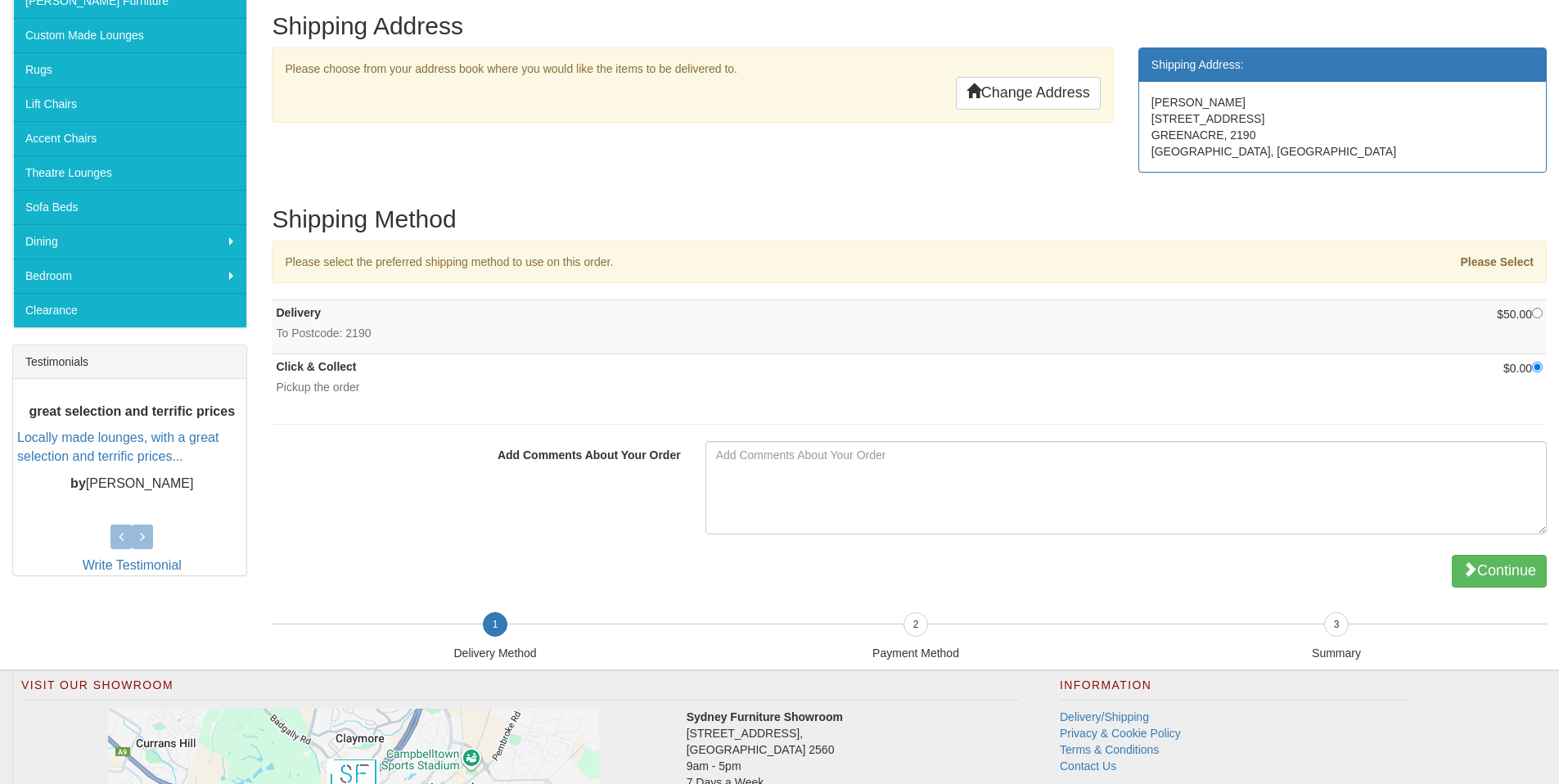
scroll to position [356, 0]
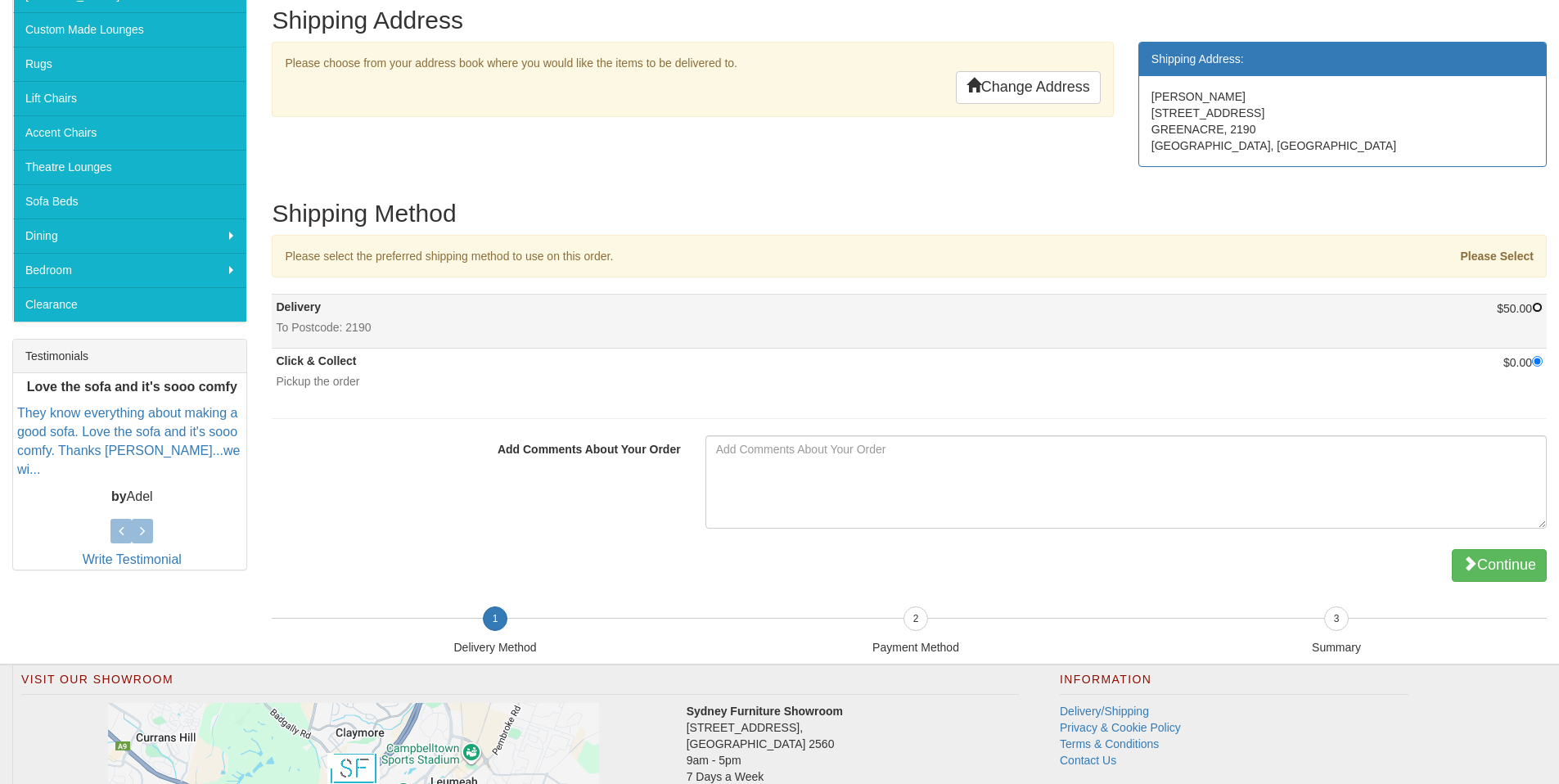
click at [1542, 310] on input "radio" at bounding box center [1537, 307] width 11 height 11
radio input "true"
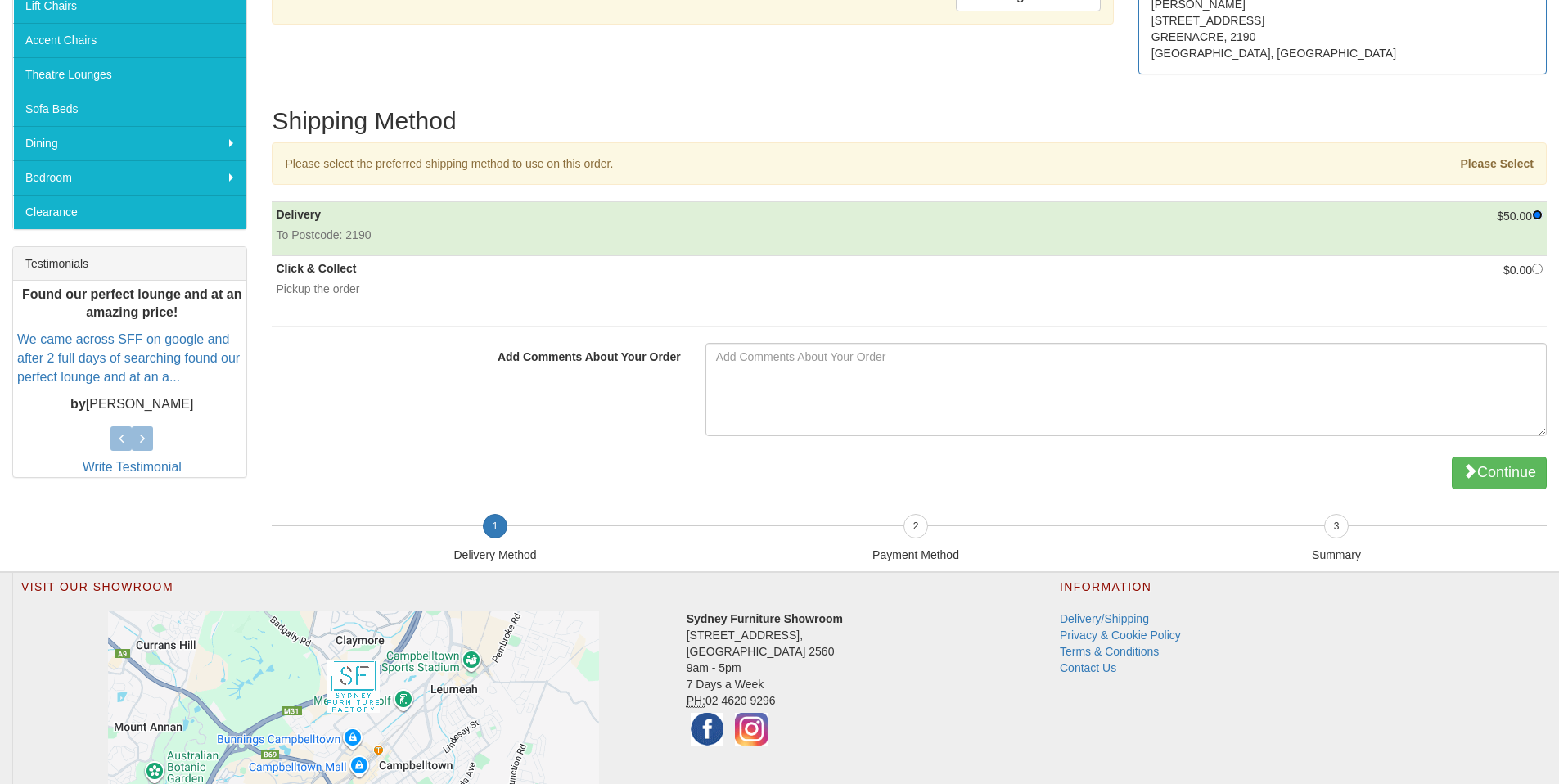
scroll to position [421, 0]
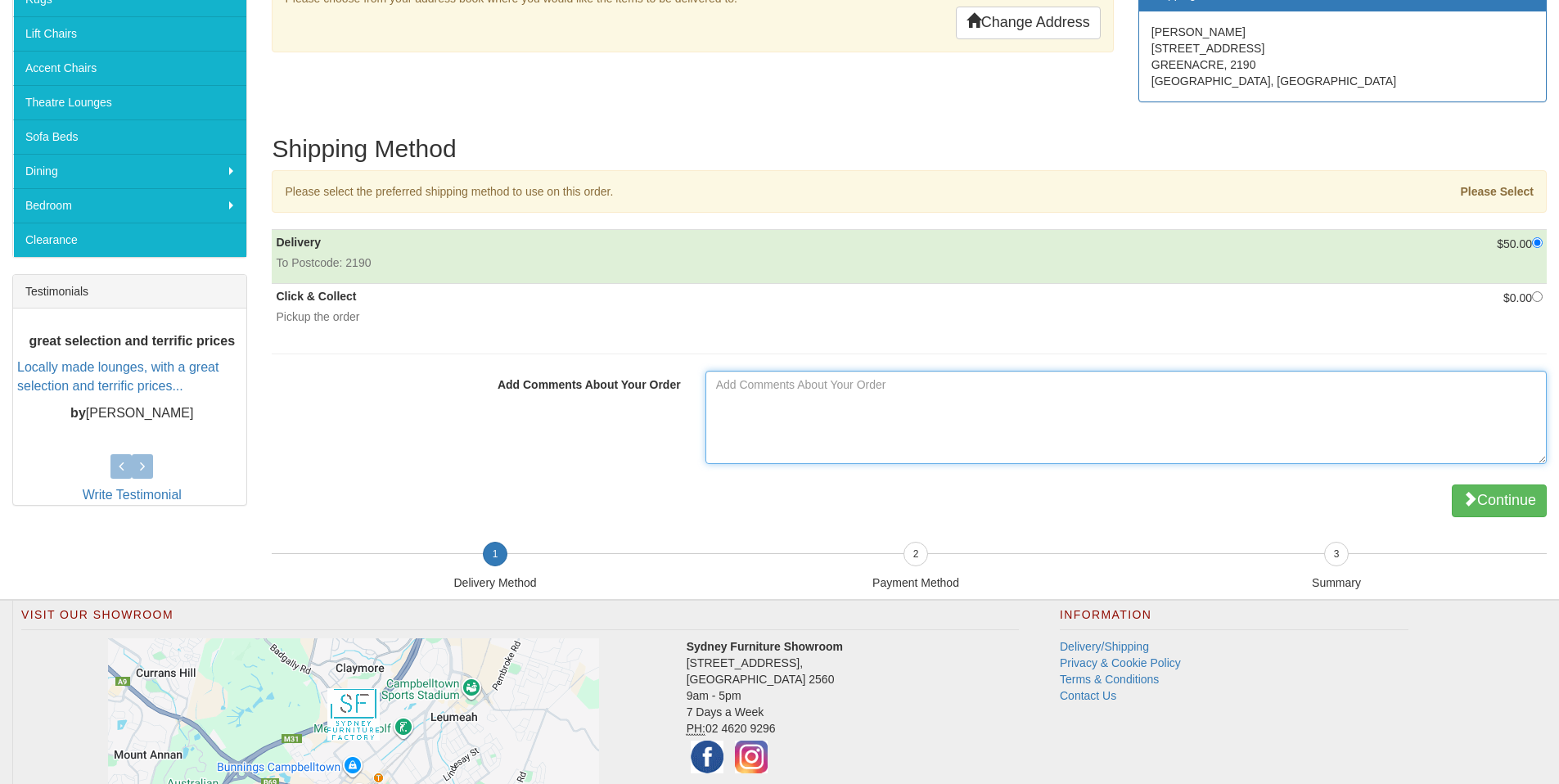
click at [829, 391] on textarea "Add Comments About Your Order" at bounding box center [1127, 417] width 841 height 94
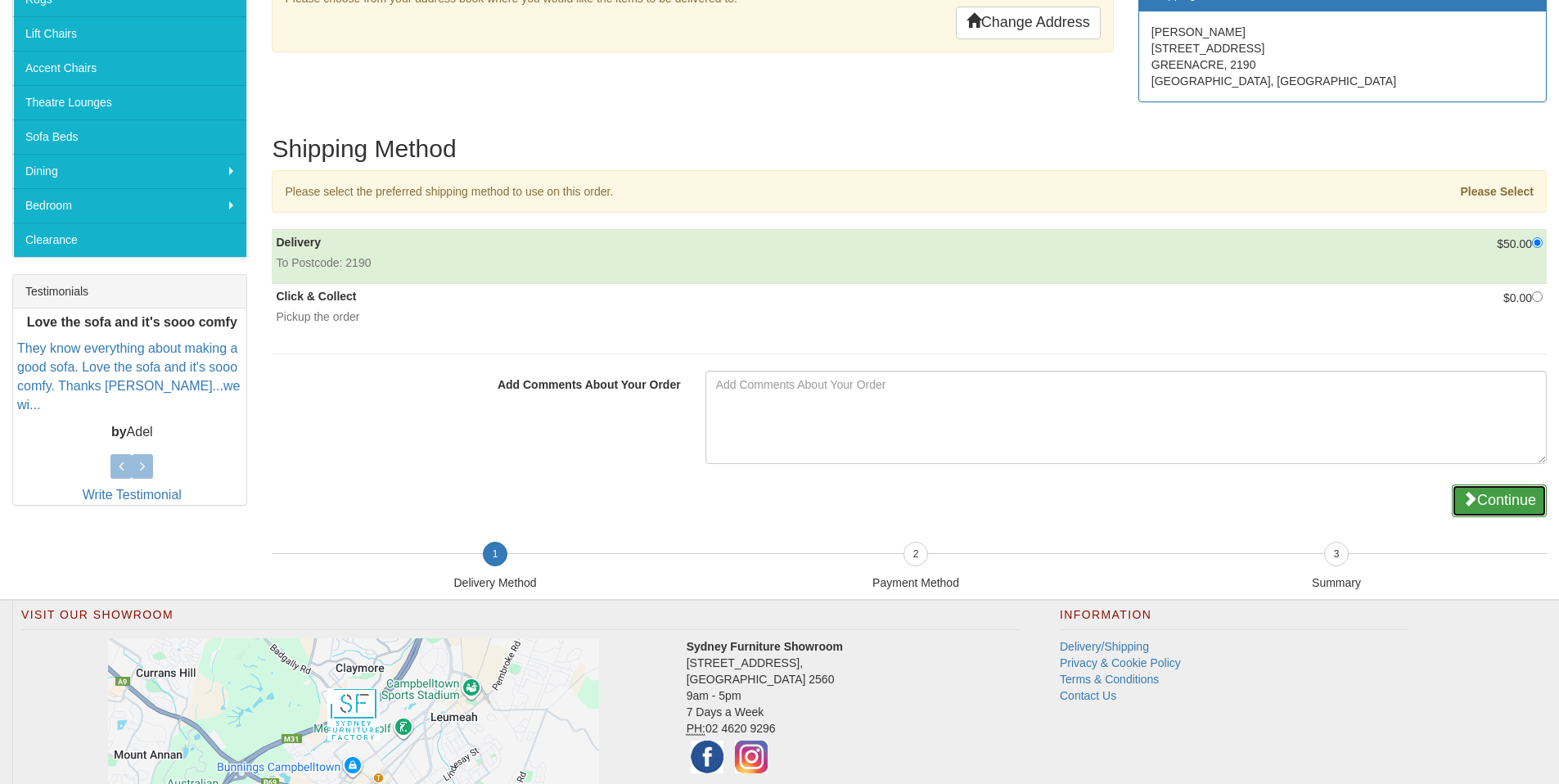
click at [1507, 506] on button "Continue" at bounding box center [1499, 501] width 95 height 33
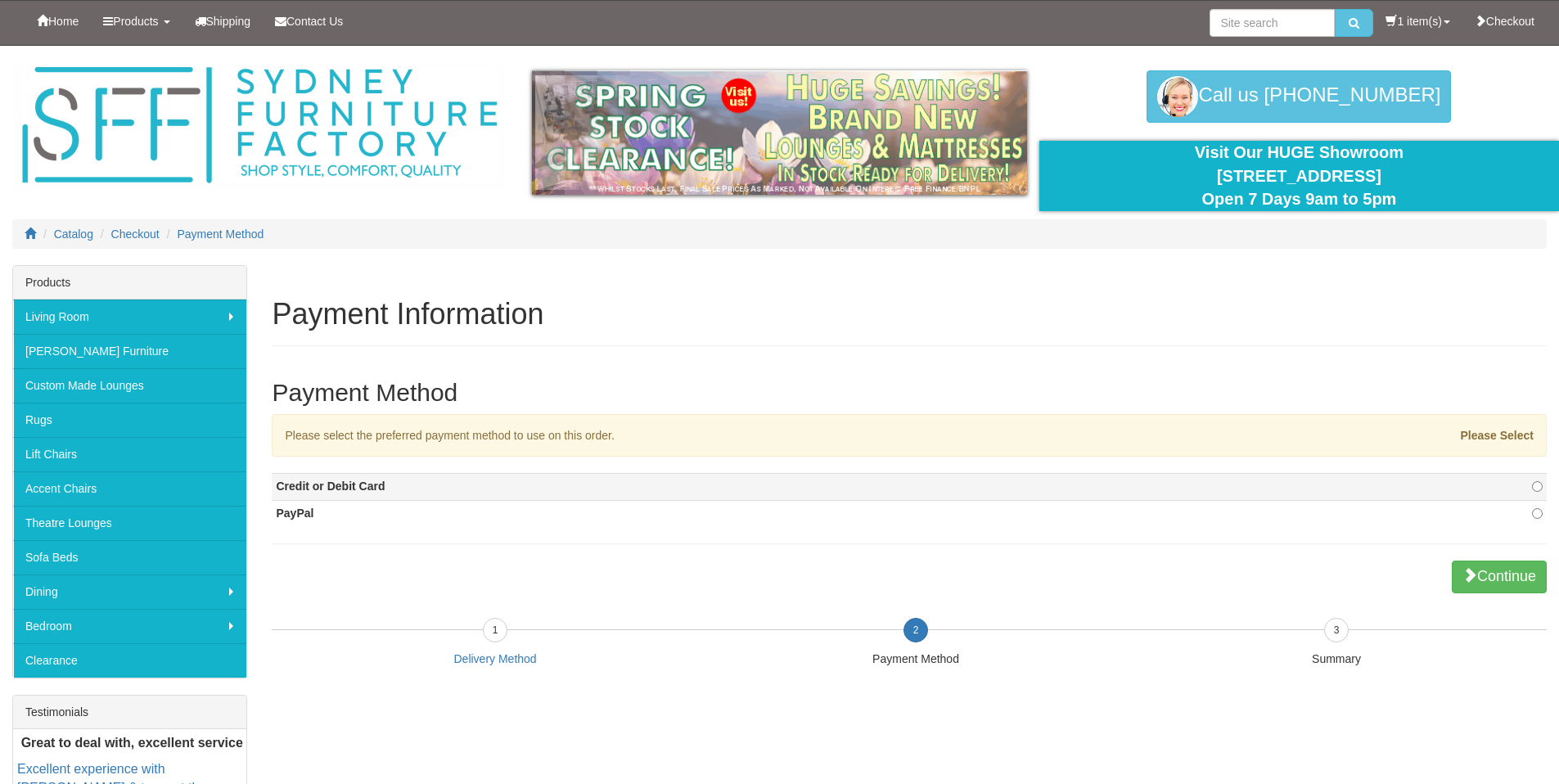
click at [1218, 487] on td "Credit or Debit Card" at bounding box center [820, 488] width 1098 height 27
radio input "true"
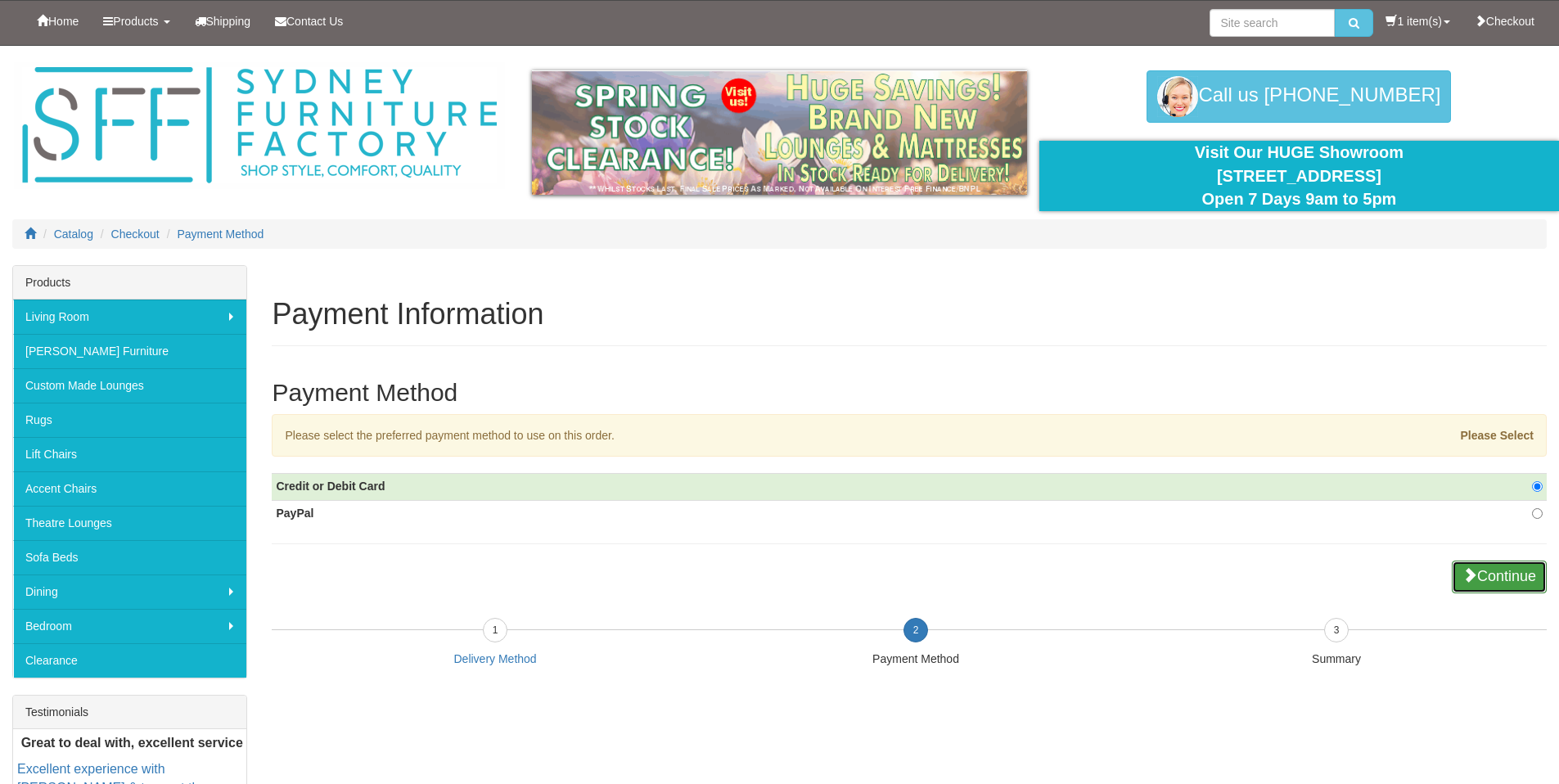
click at [1506, 578] on button "Continue" at bounding box center [1499, 577] width 95 height 33
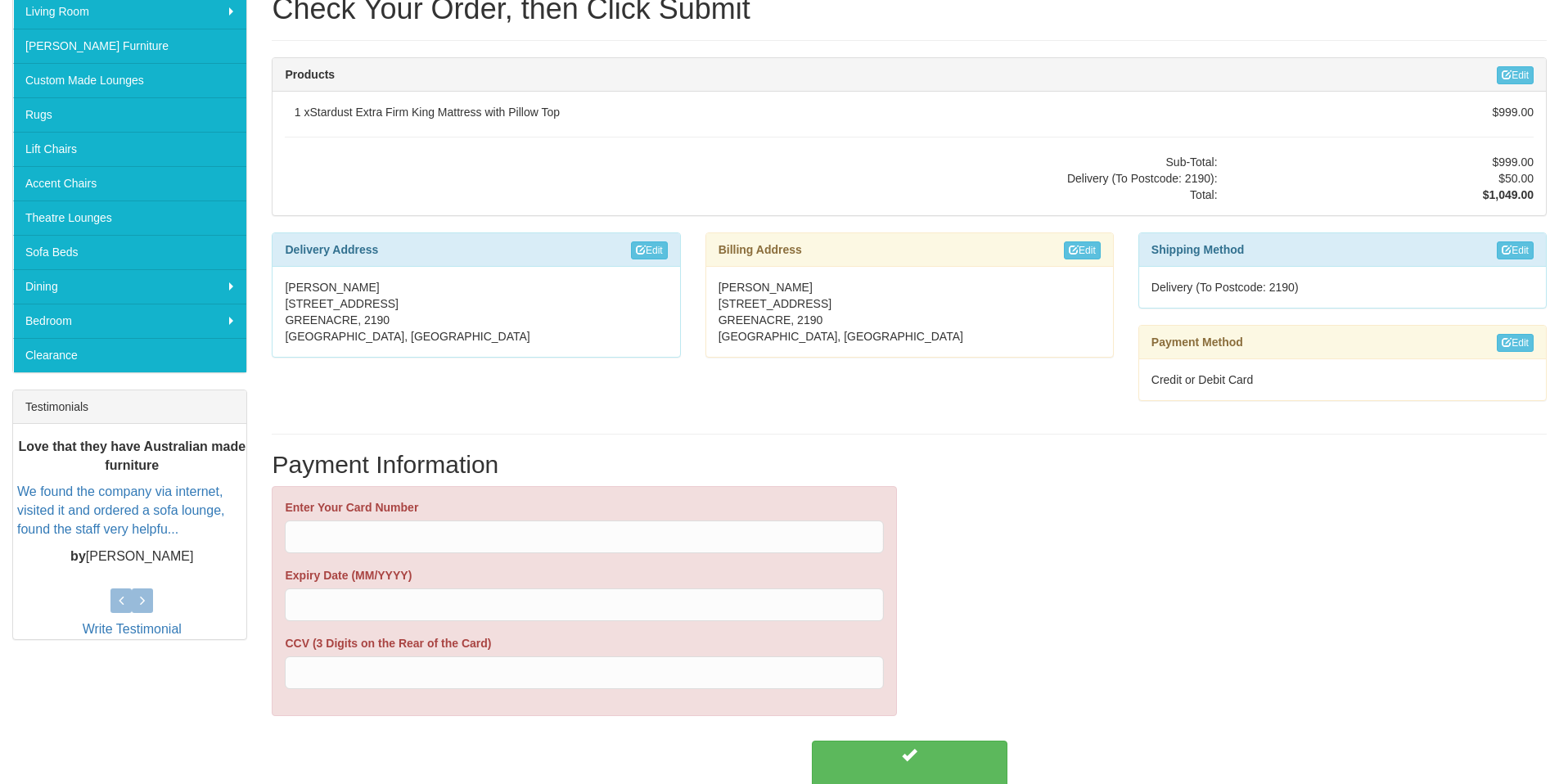
scroll to position [261, 0]
